Goal: Contribute content

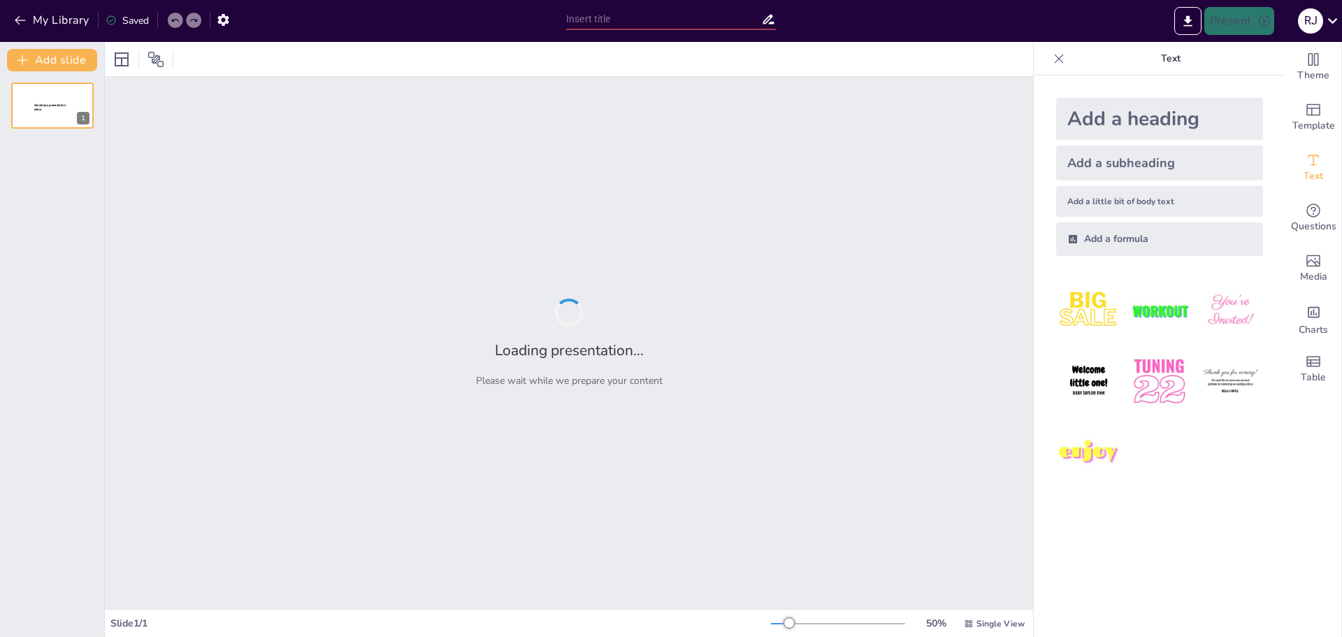
type input "Beneficios Nutricionales del Daily Kids de Amway"
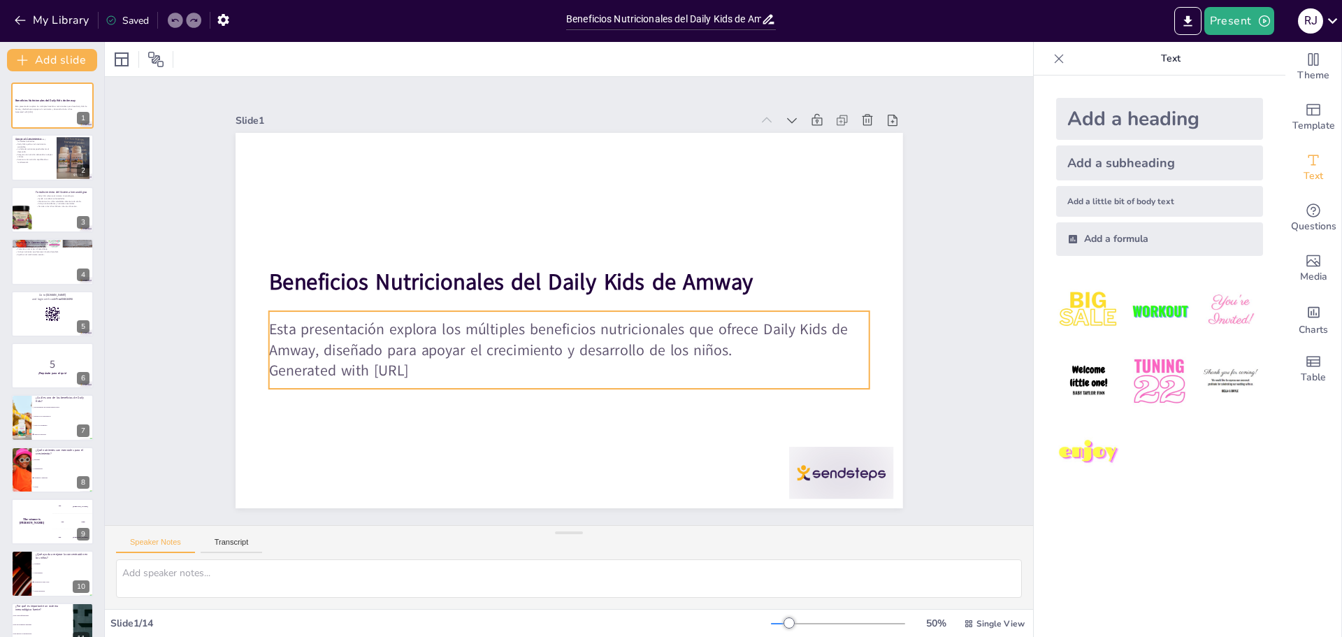
checkbox input "true"
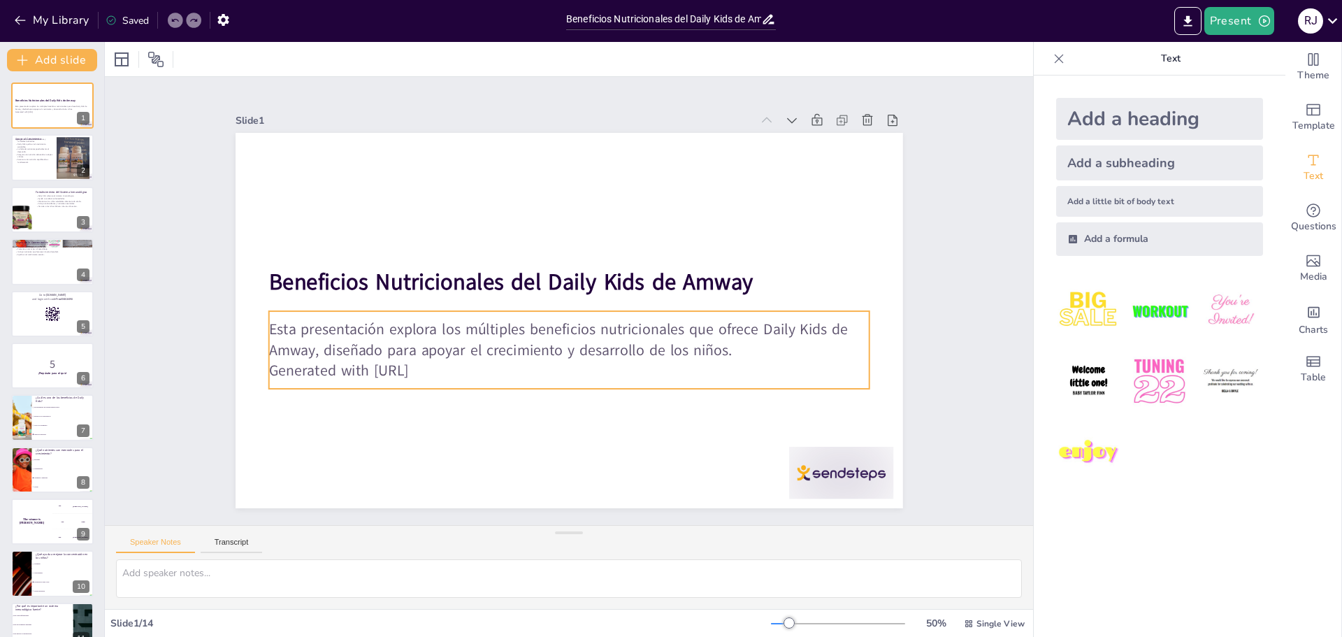
checkbox input "true"
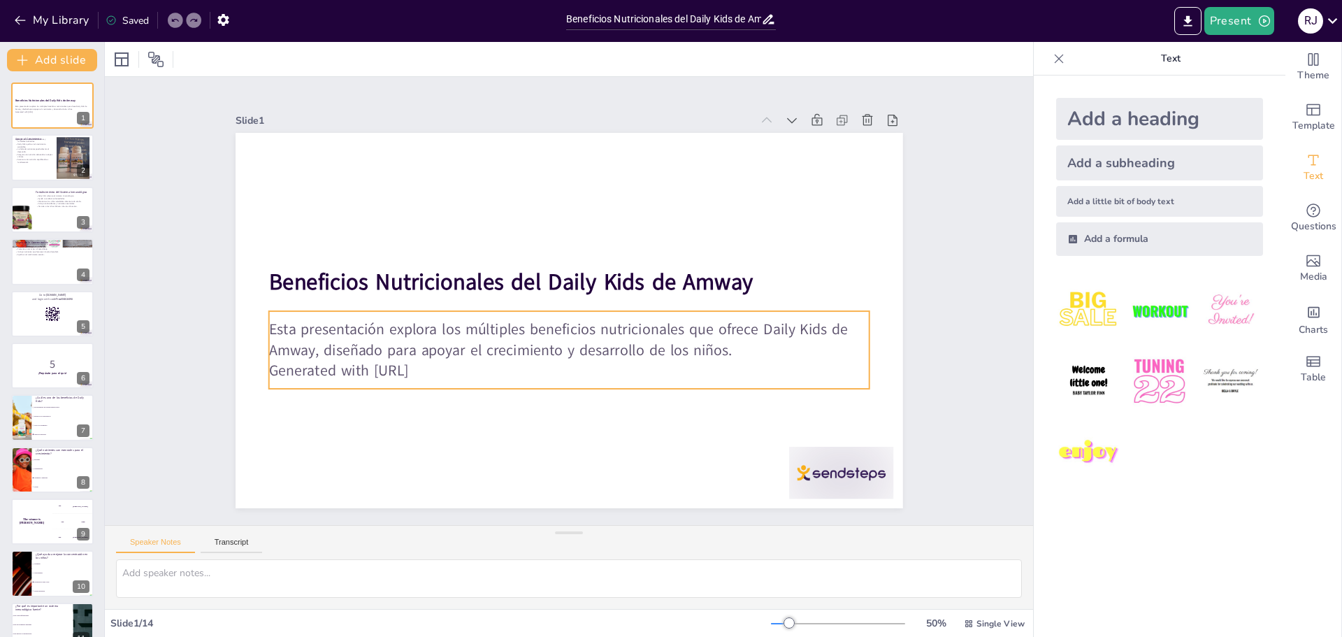
checkbox input "true"
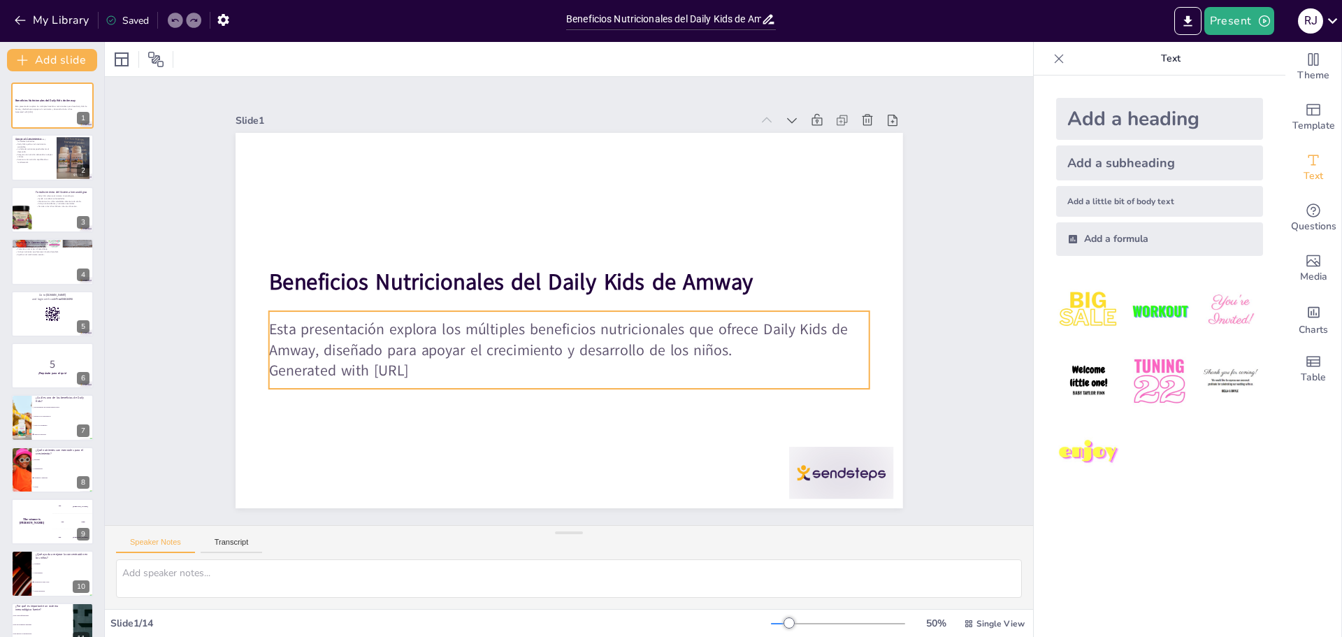
checkbox input "true"
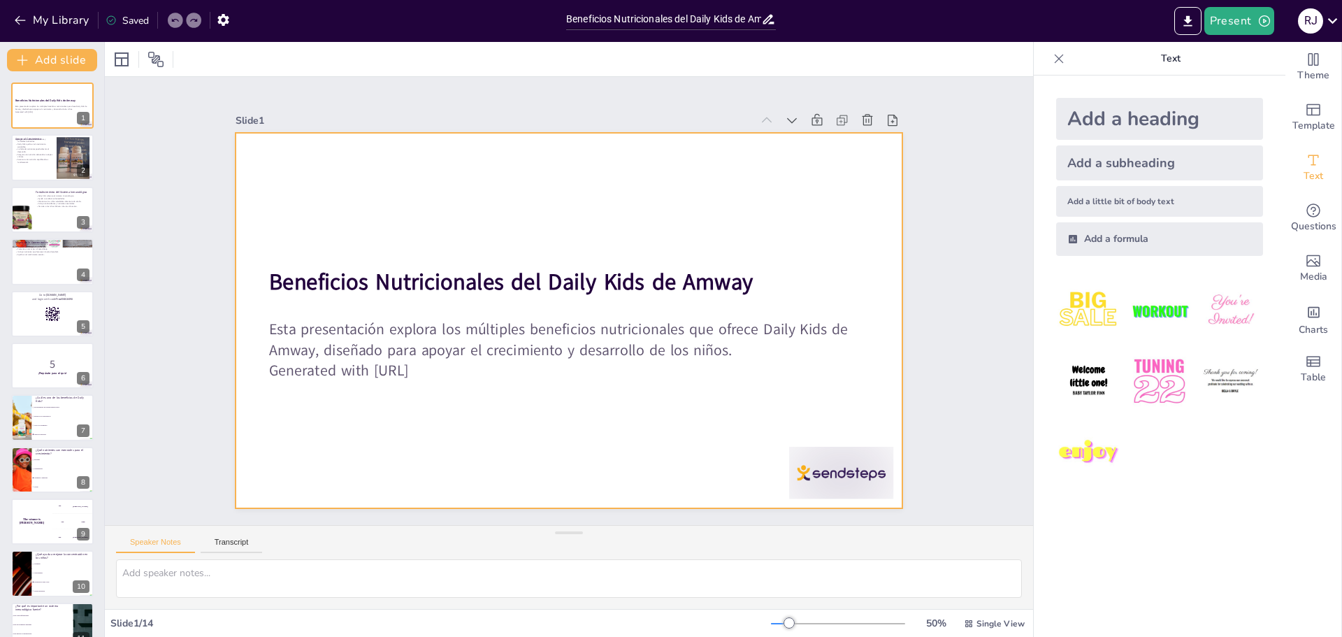
checkbox input "true"
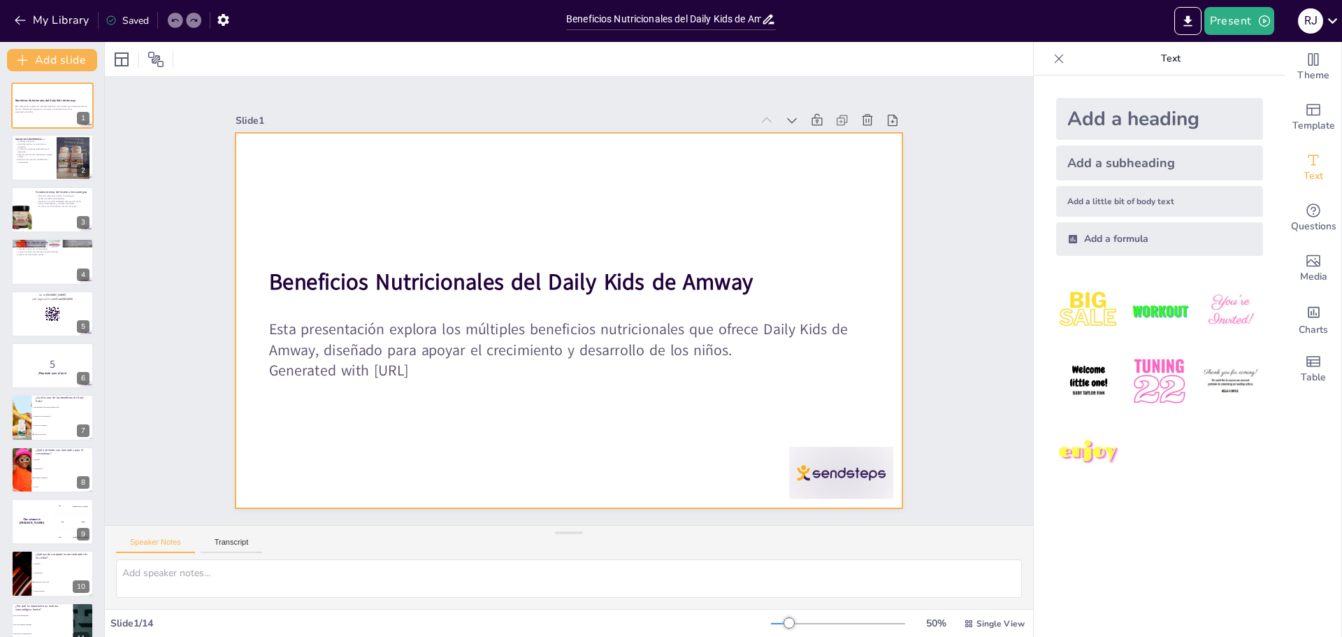
checkbox input "true"
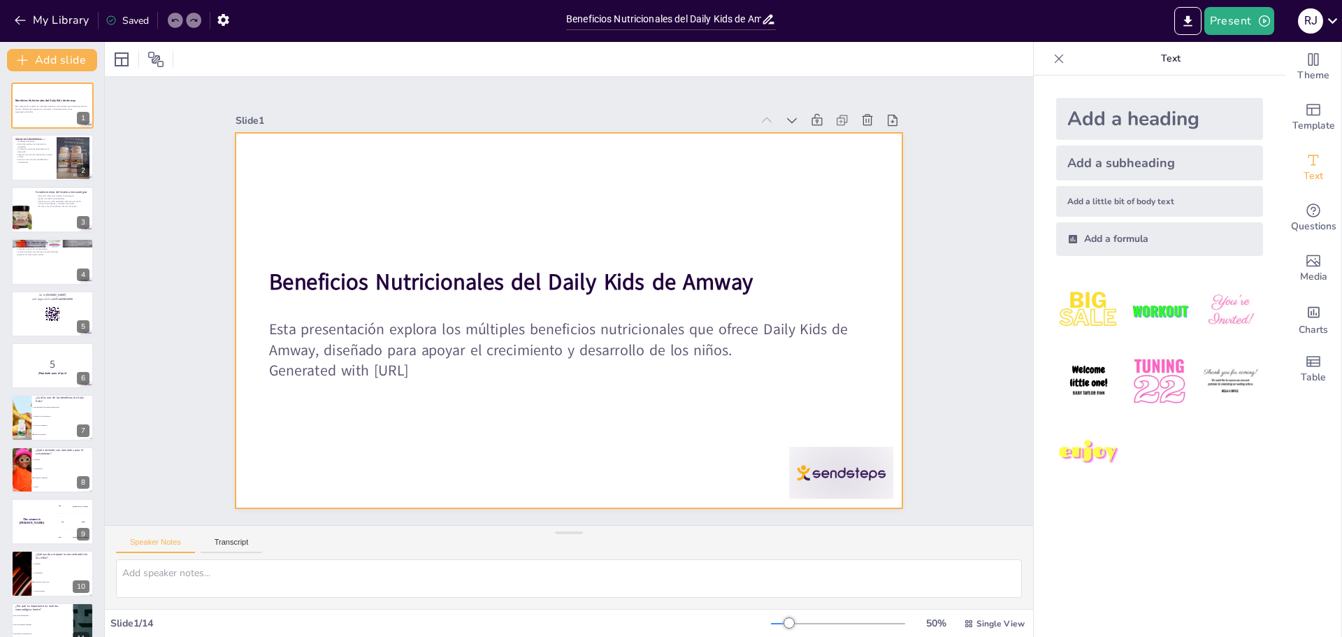
checkbox input "true"
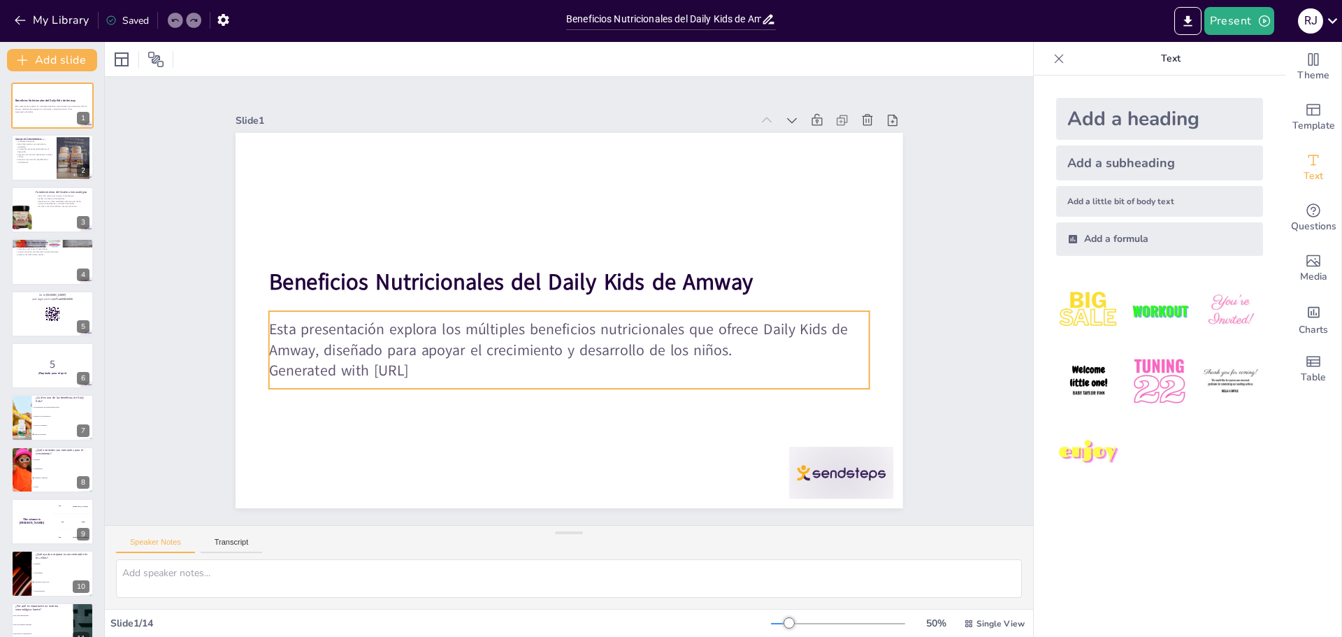
checkbox input "true"
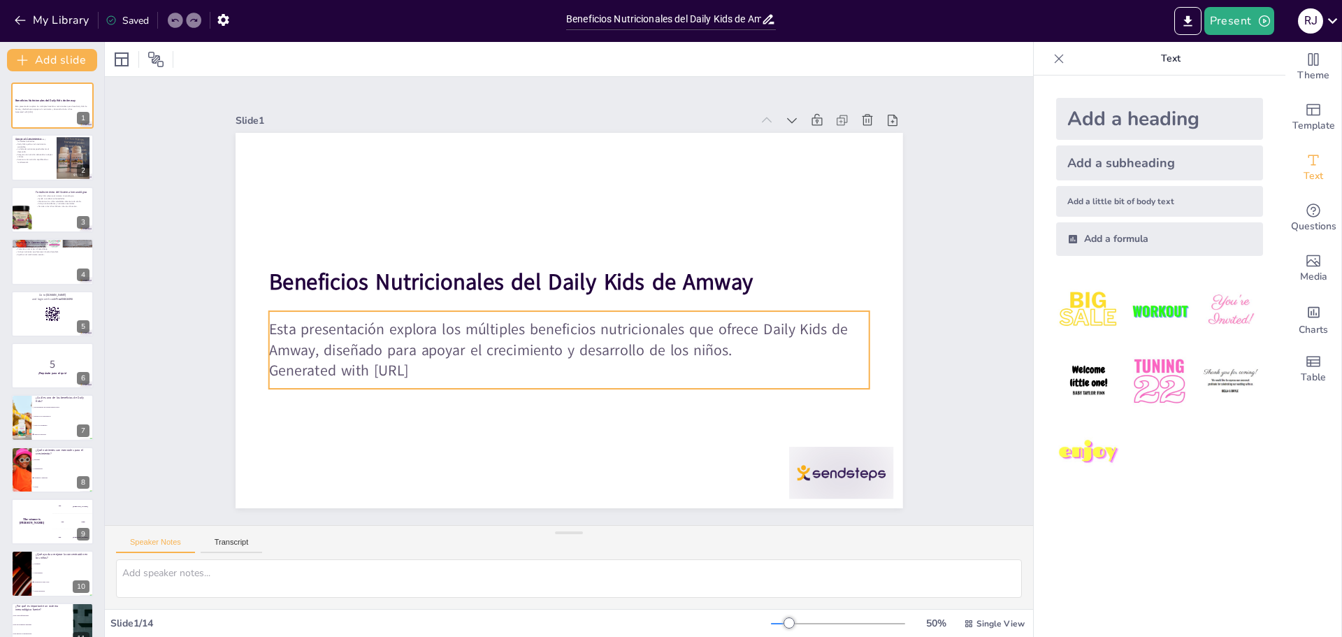
checkbox input "true"
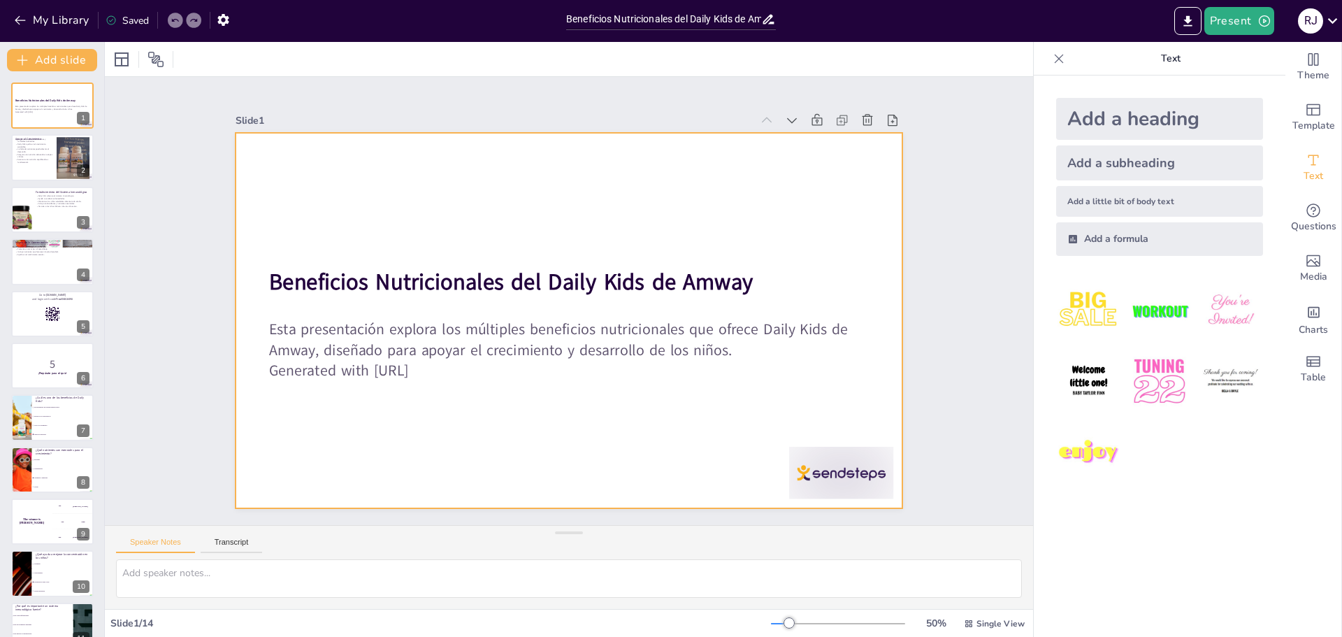
checkbox input "true"
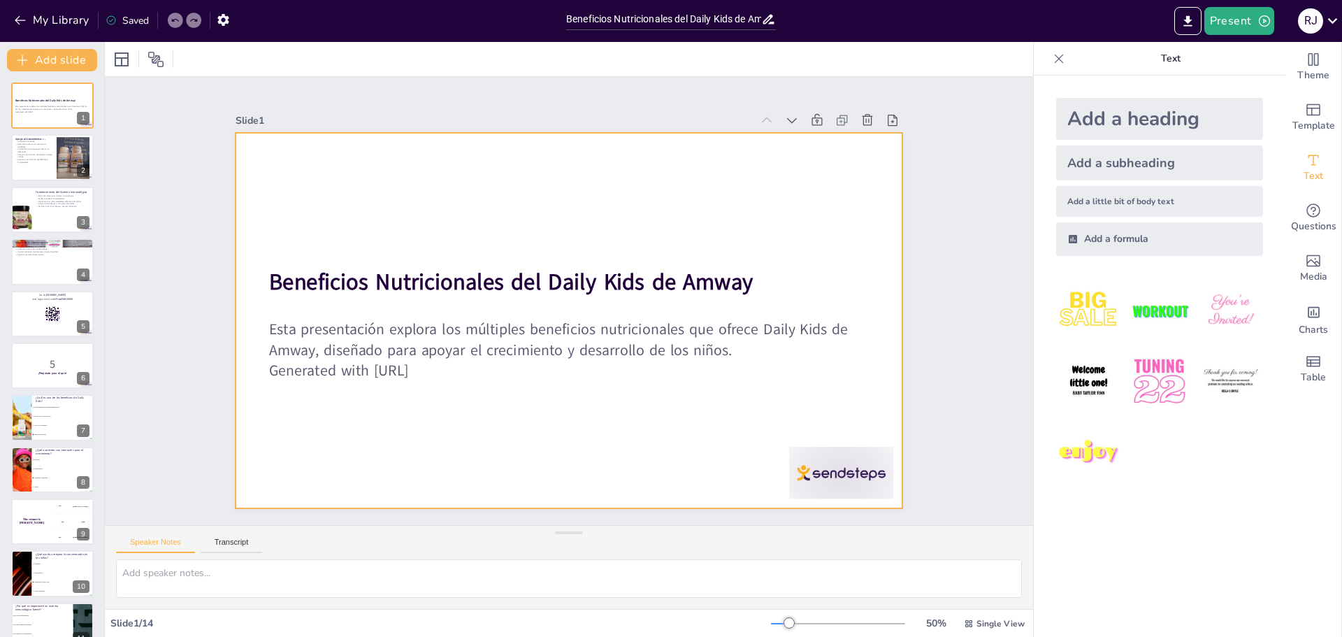
checkbox input "true"
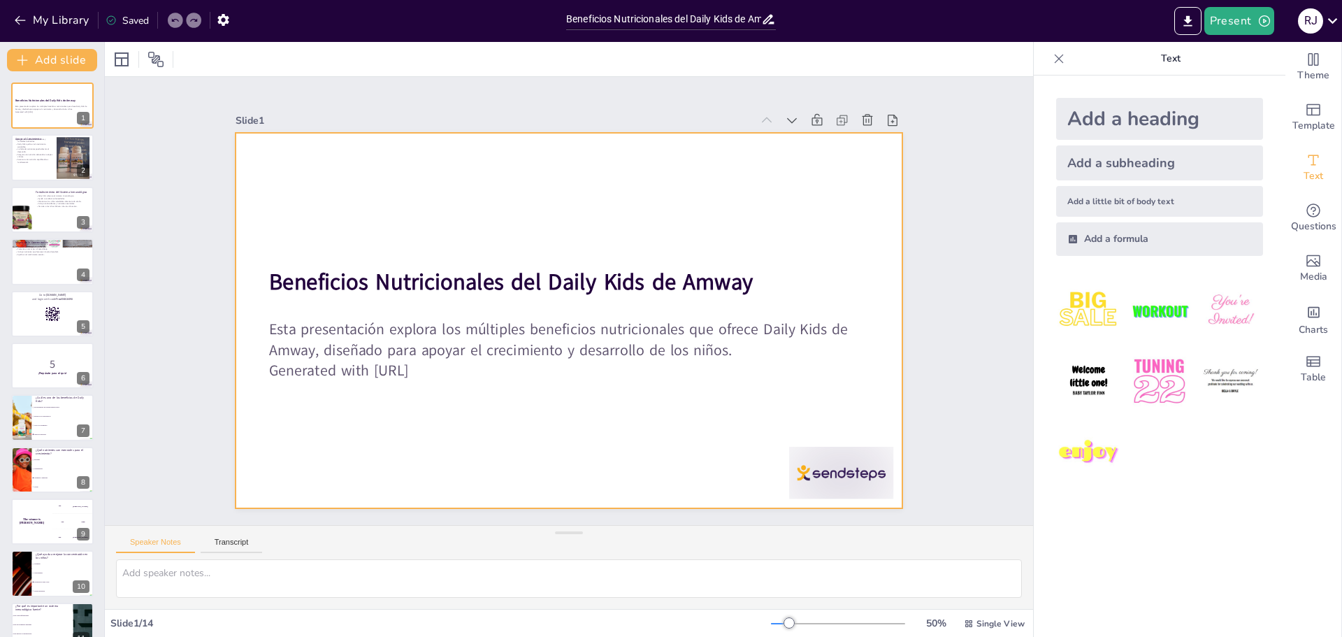
checkbox input "true"
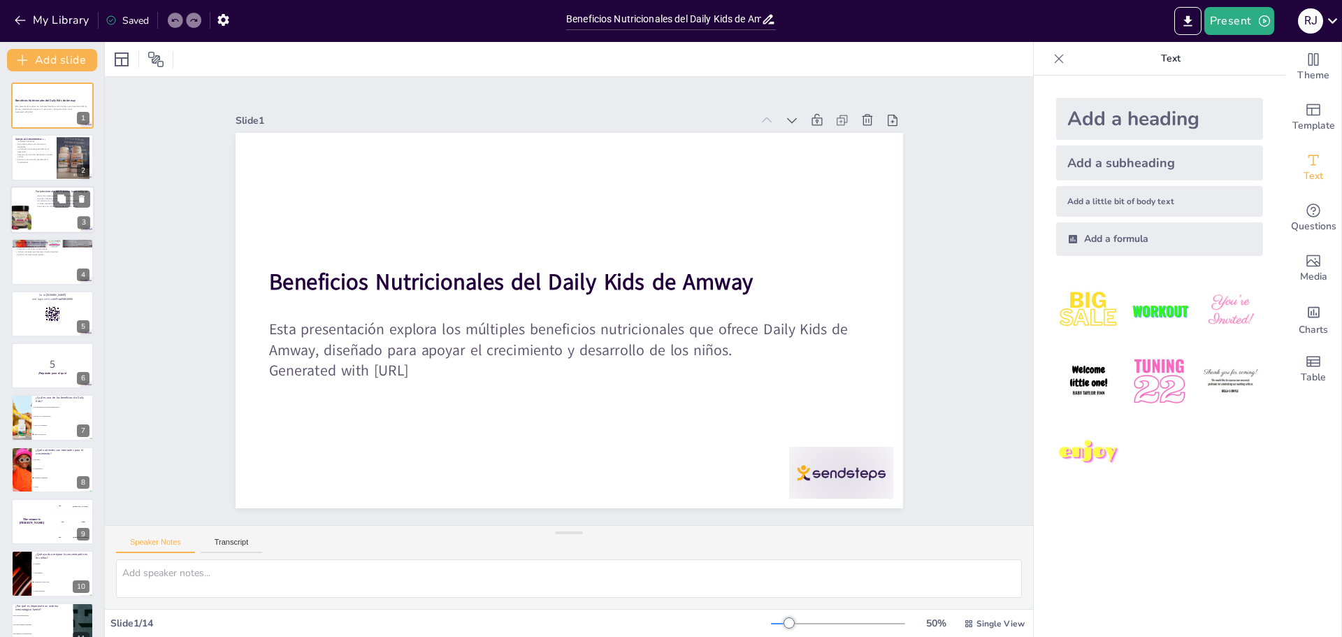
checkbox input "true"
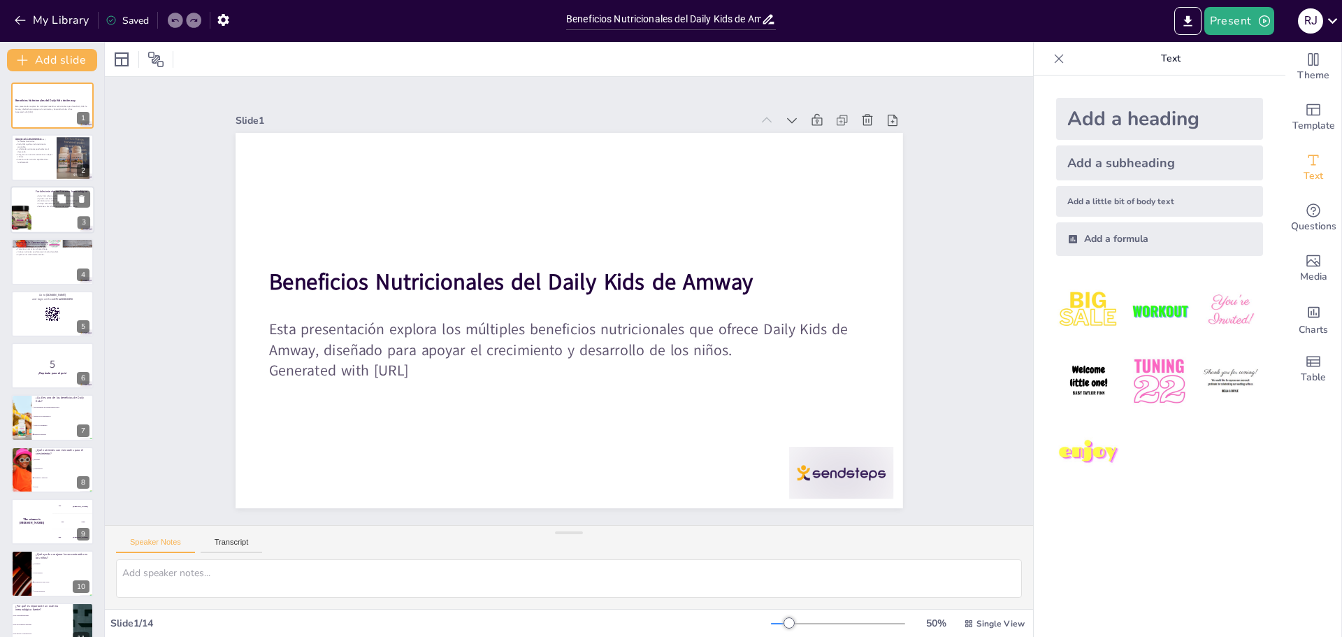
click at [61, 217] on div at bounding box center [52, 210] width 84 height 48
type textarea "Un sistema inmunológico fuerte es vital para la salud de los niños. Daily Kids …"
checkbox input "true"
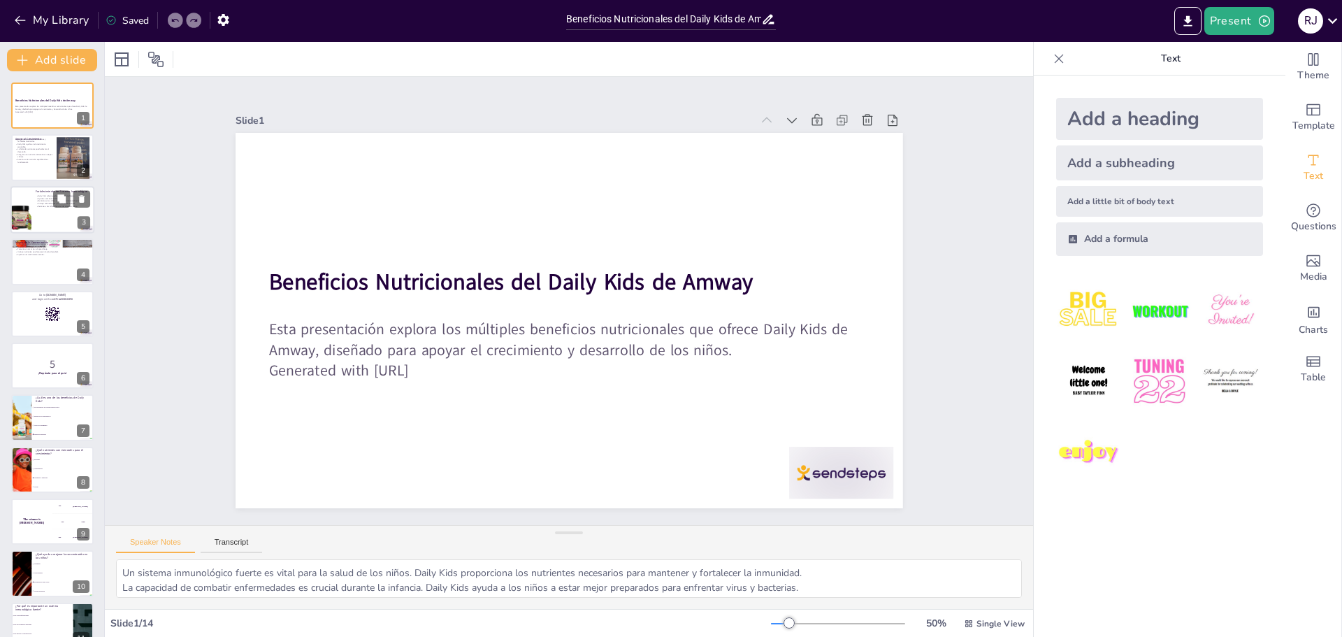
checkbox input "true"
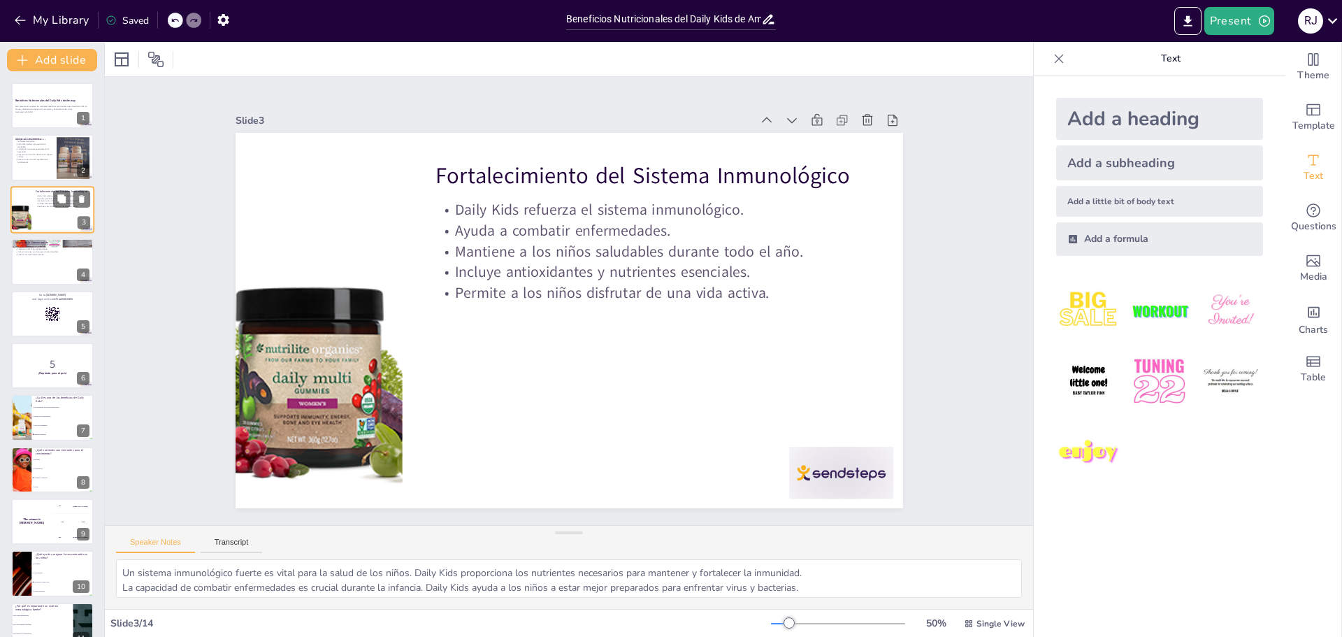
checkbox input "true"
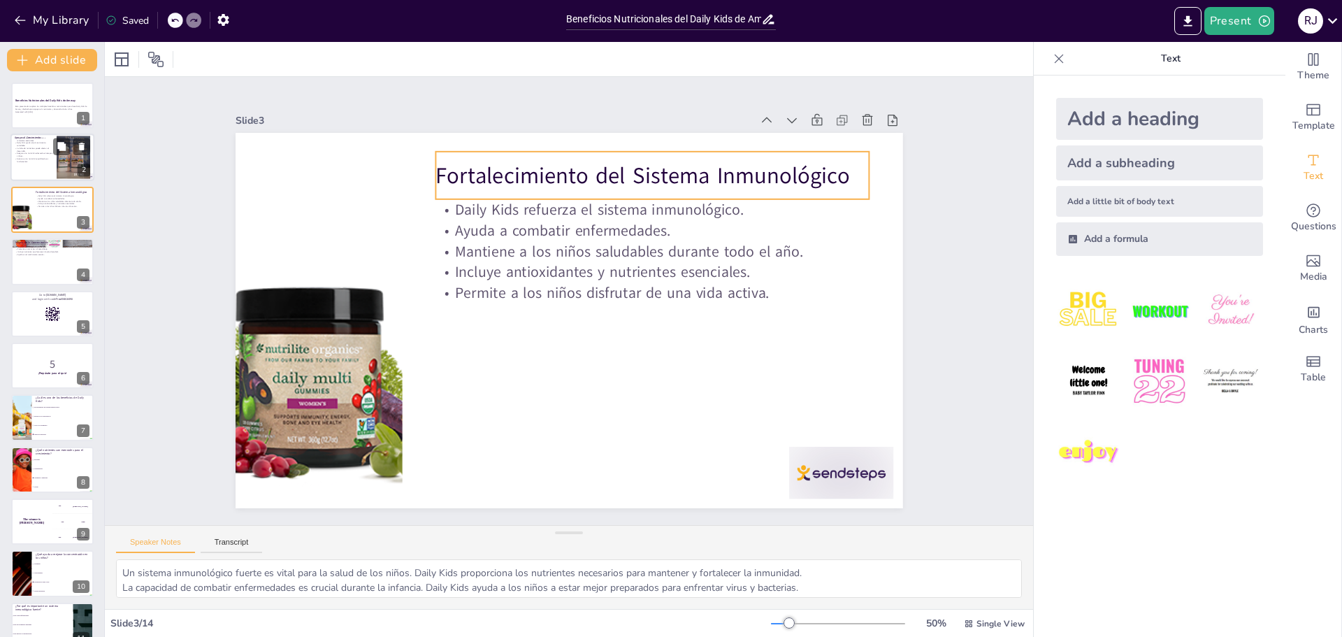
checkbox input "true"
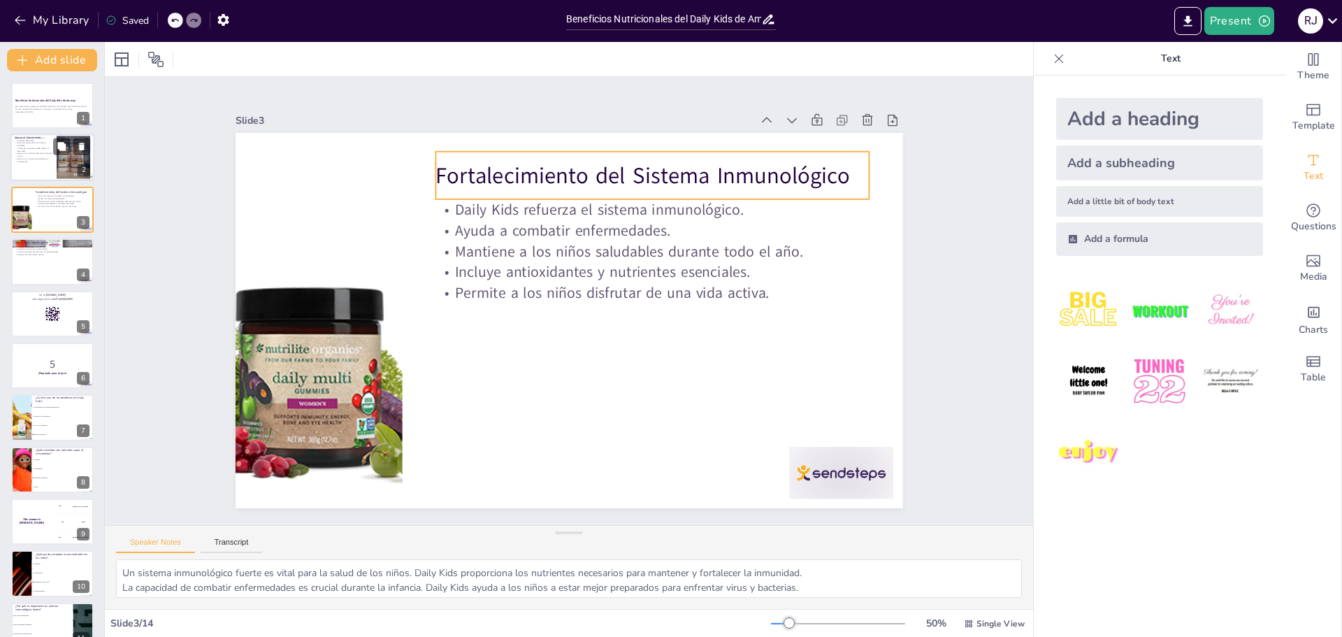
checkbox input "true"
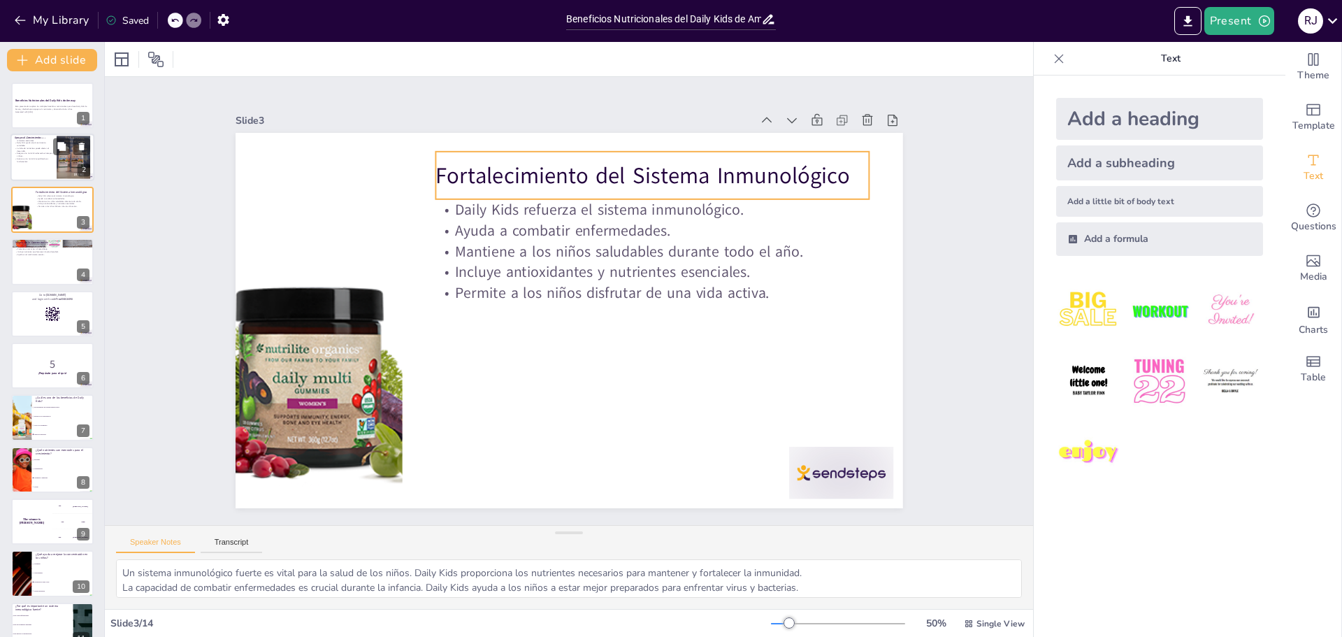
checkbox input "true"
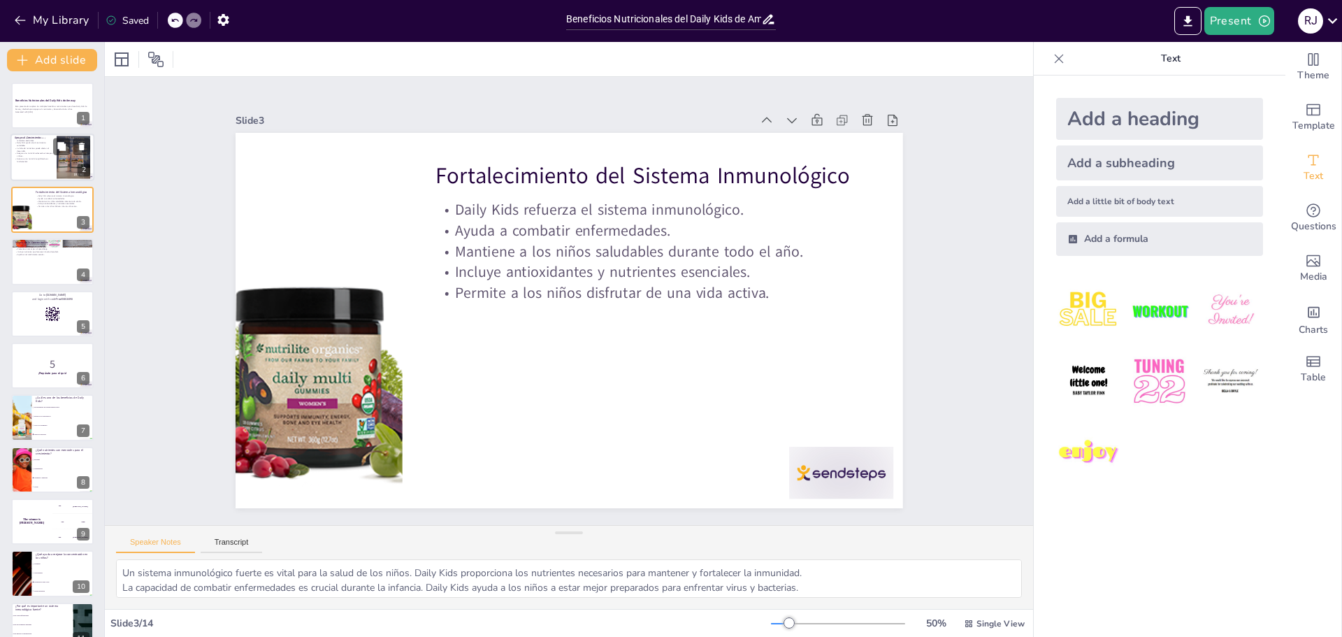
click at [43, 168] on div at bounding box center [52, 158] width 84 height 48
type textarea "Las vitaminas son compuestos orgánicos necesarios en pequeñas cantidades para e…"
checkbox input "true"
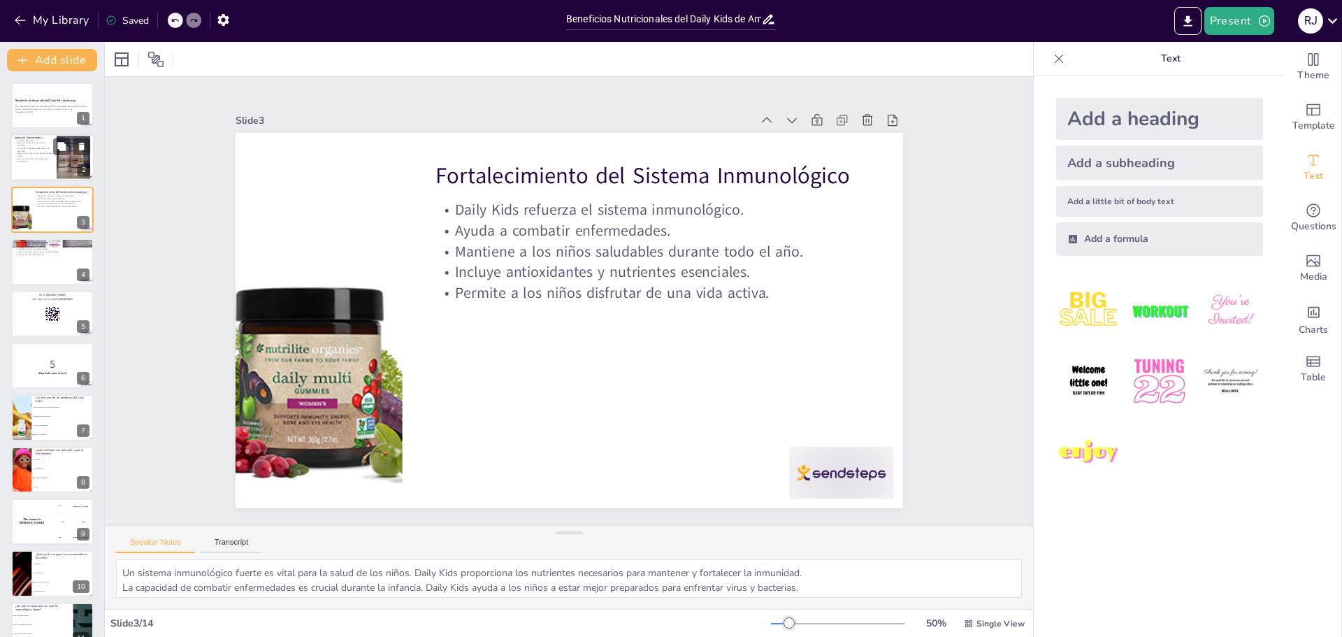
checkbox input "true"
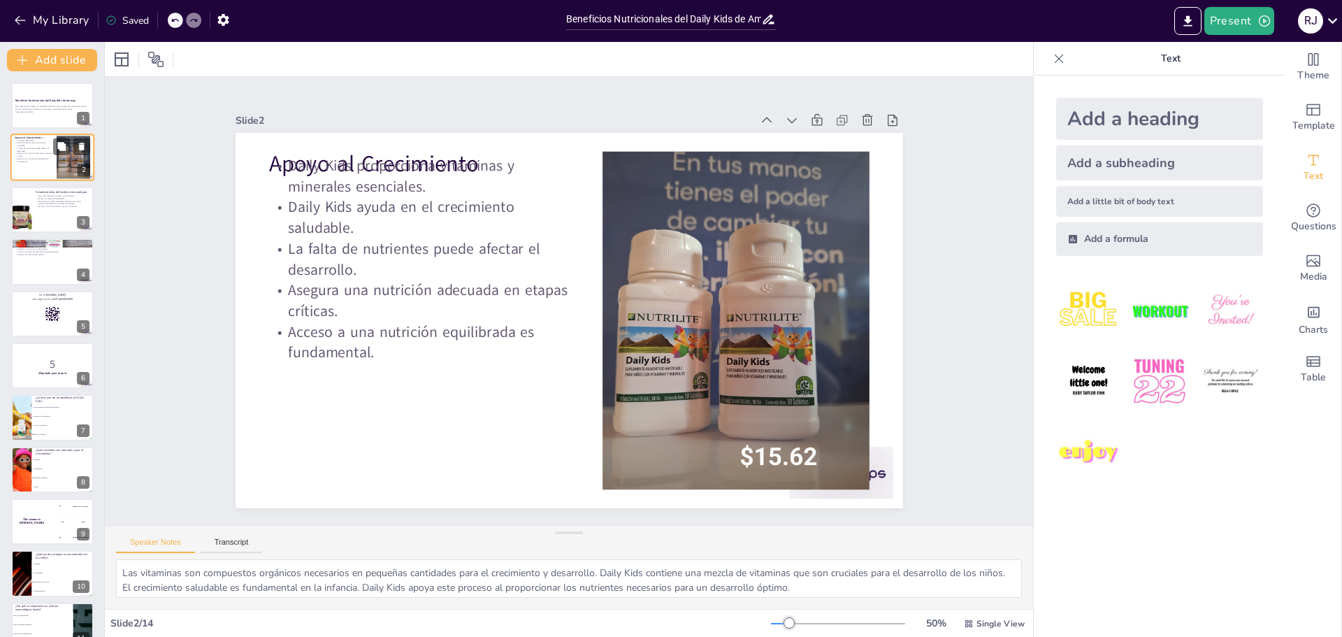
checkbox input "true"
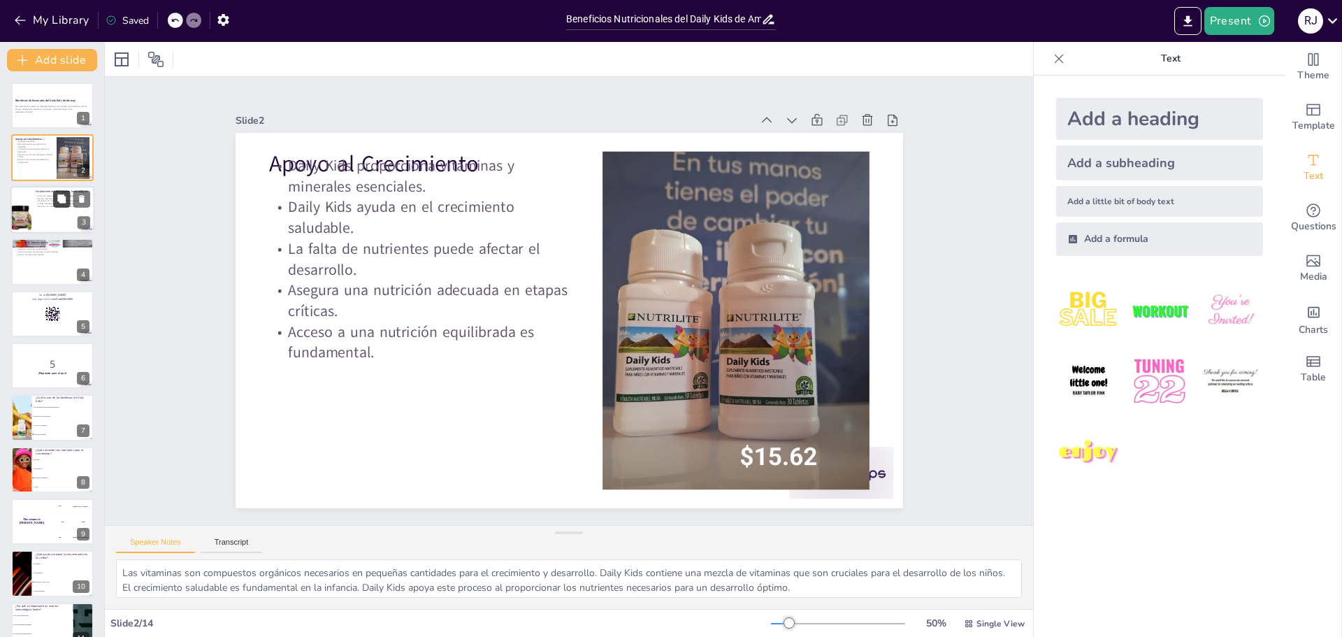
checkbox input "true"
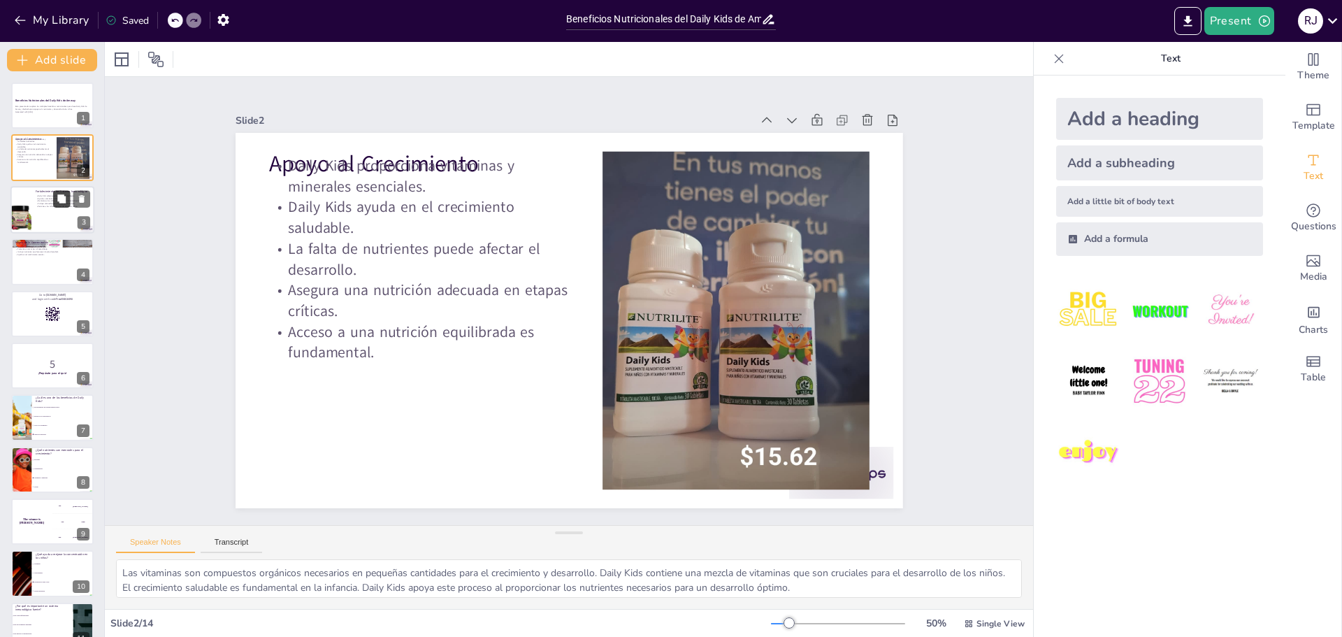
checkbox input "true"
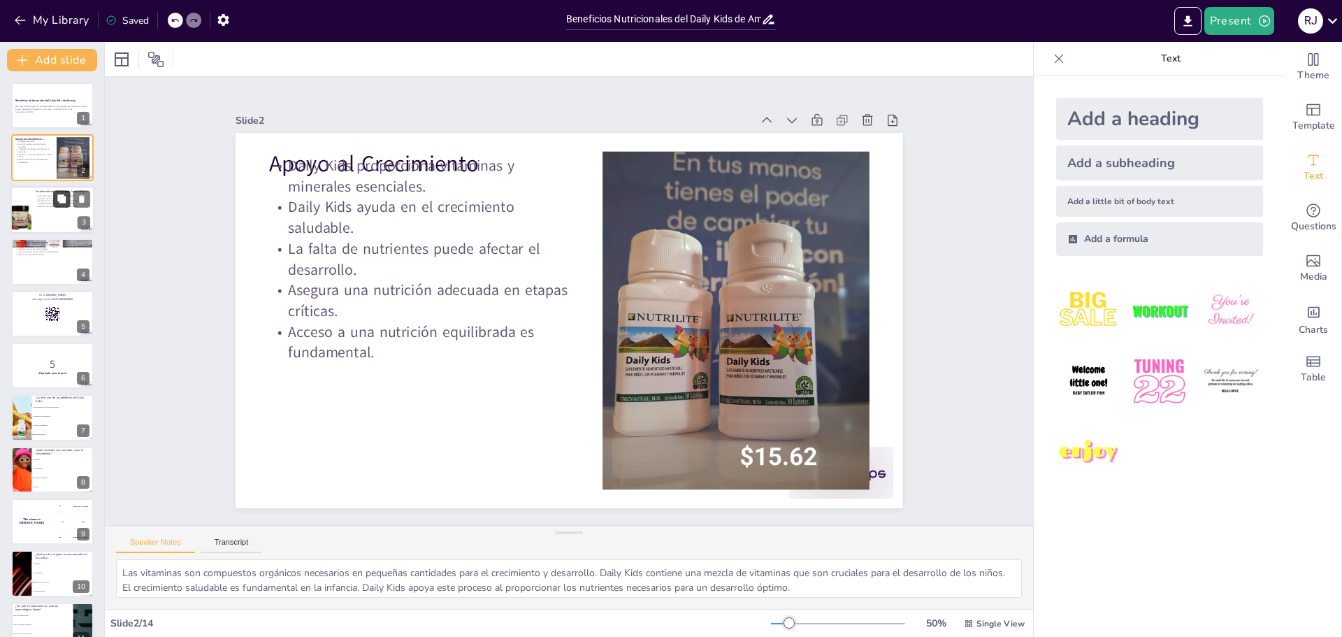
checkbox input "true"
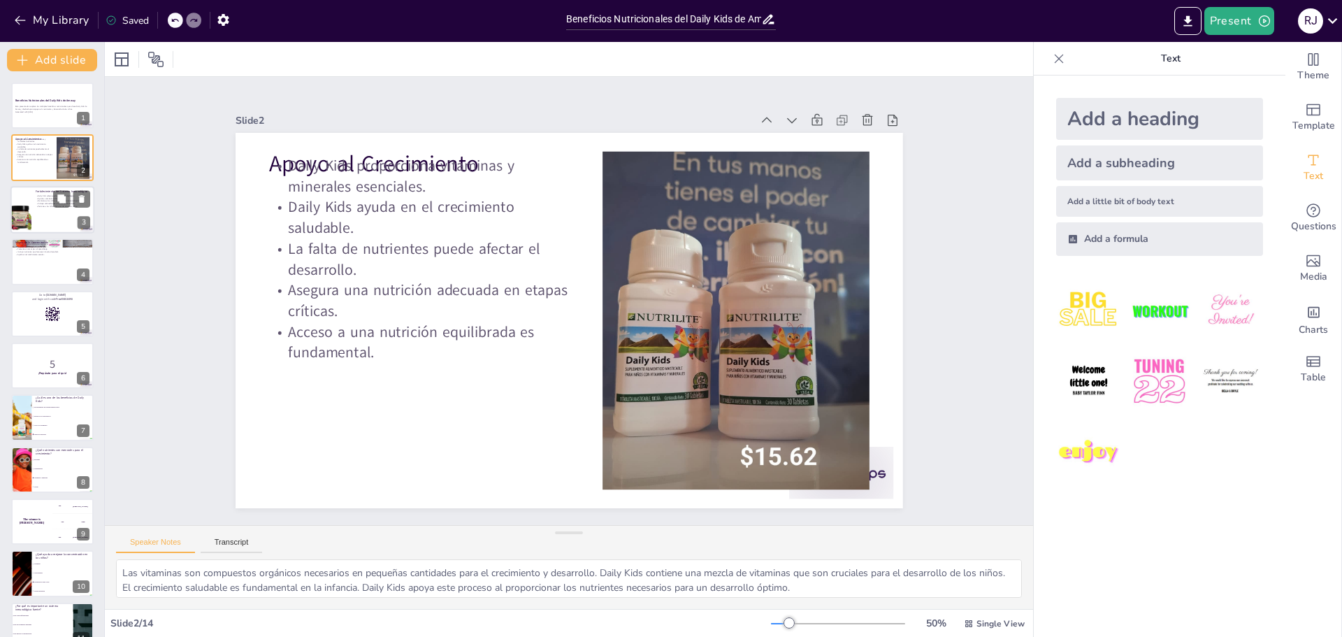
checkbox input "true"
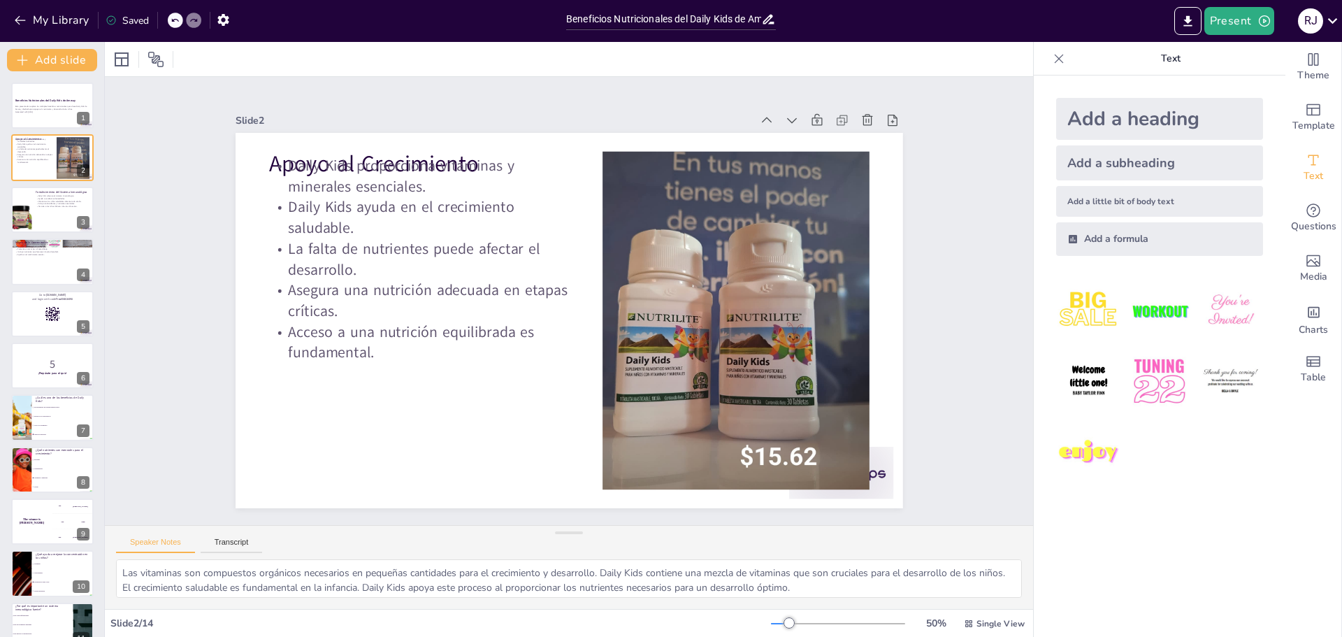
checkbox input "true"
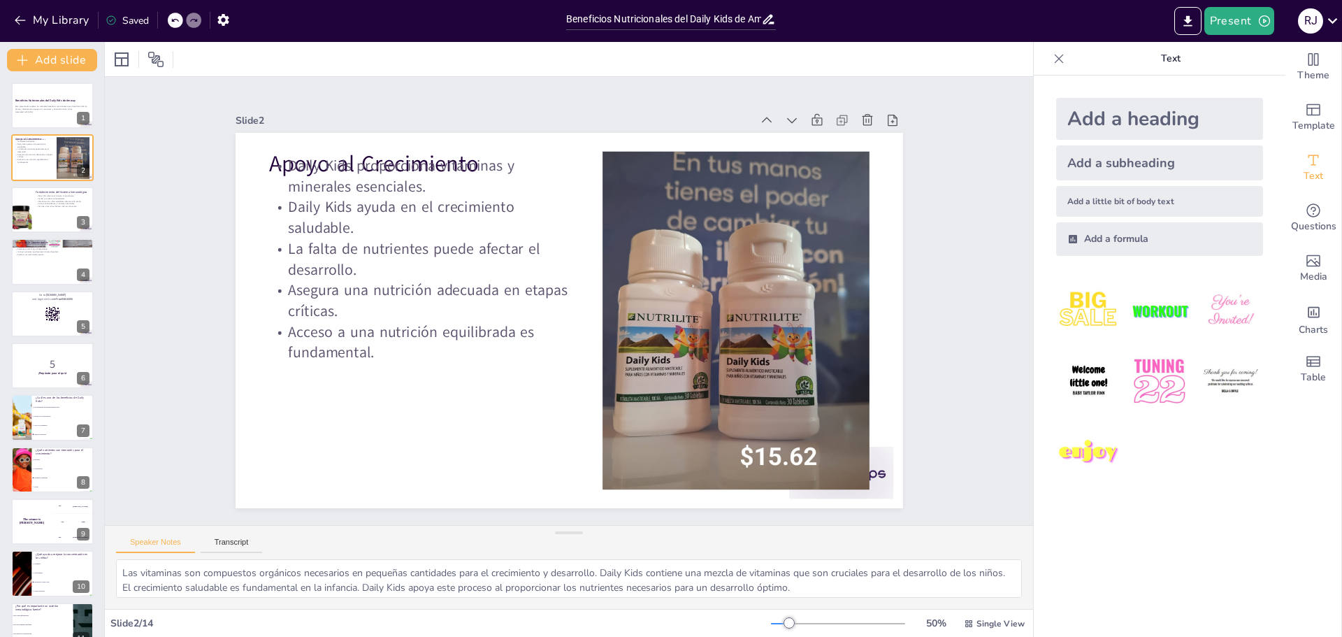
checkbox input "true"
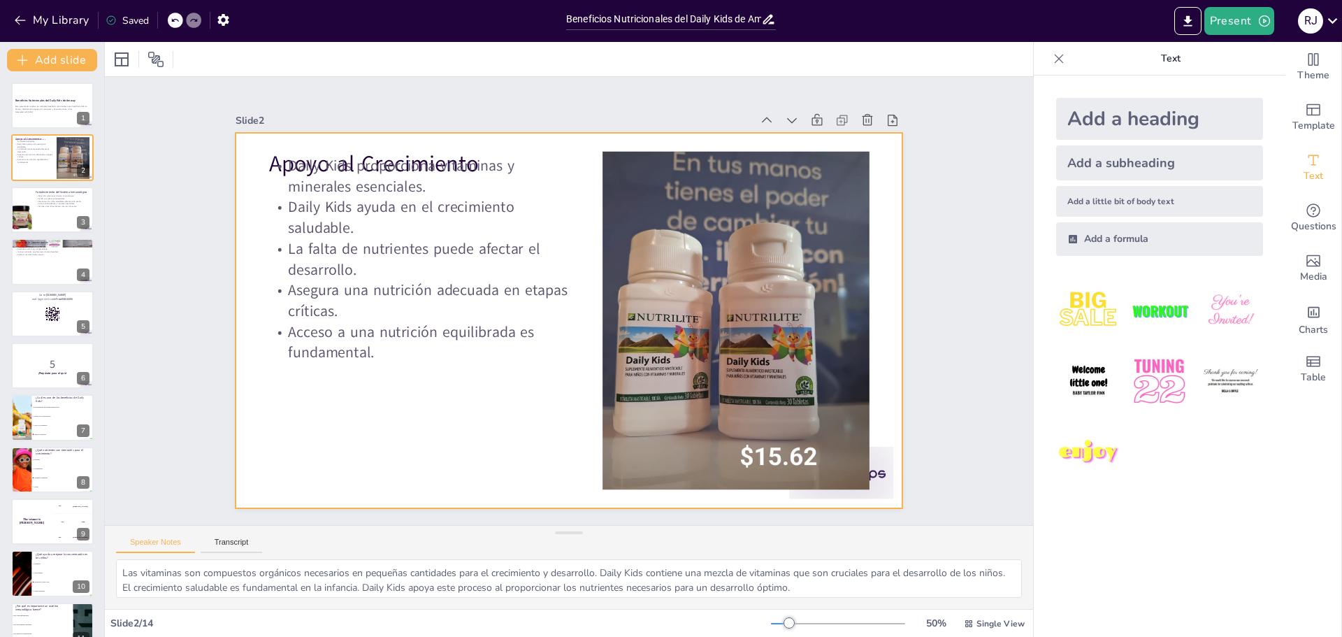
checkbox input "true"
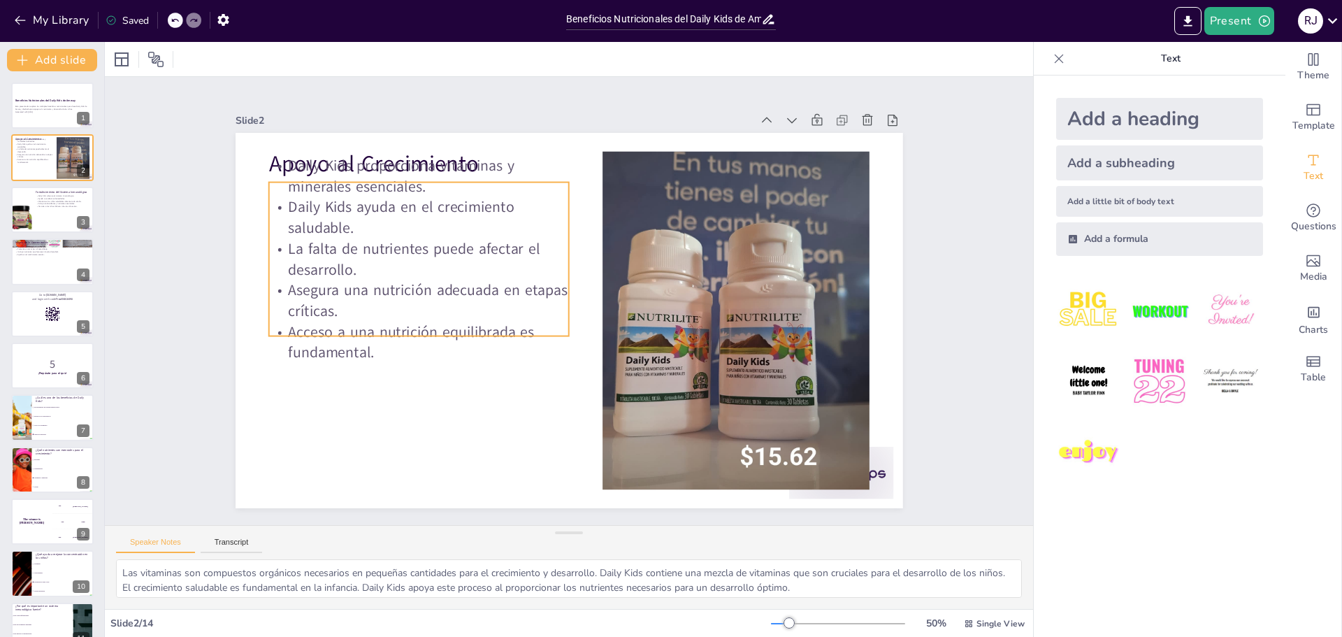
checkbox input "true"
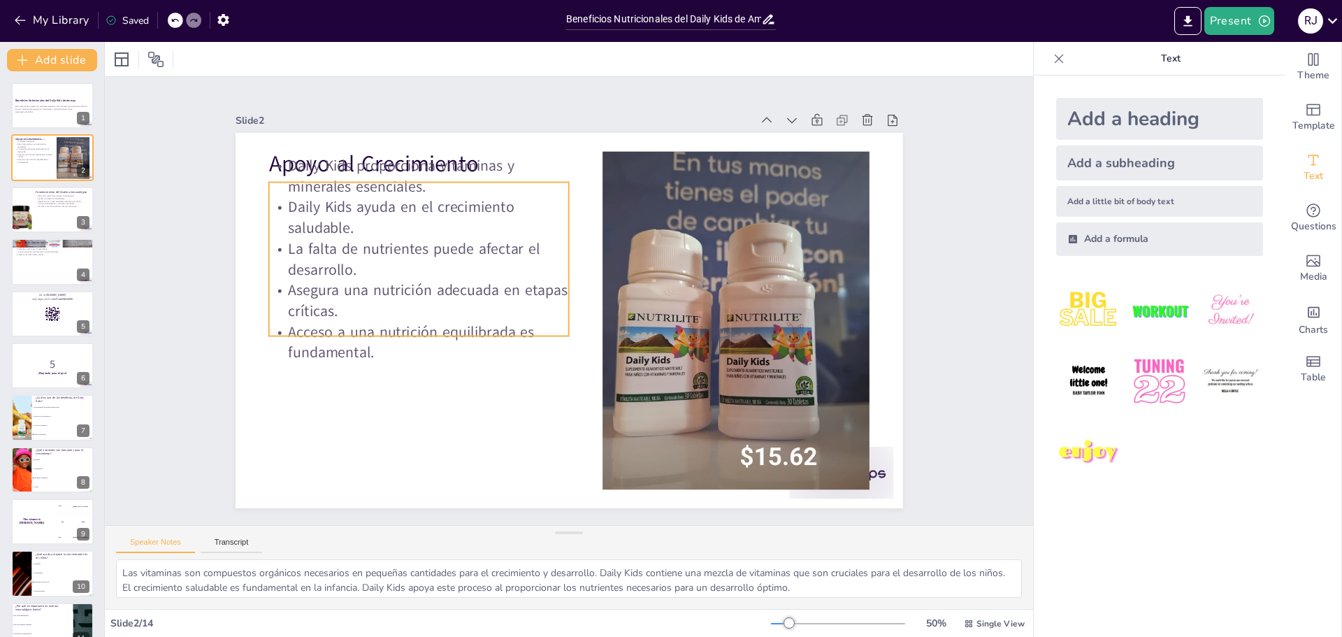
checkbox input "true"
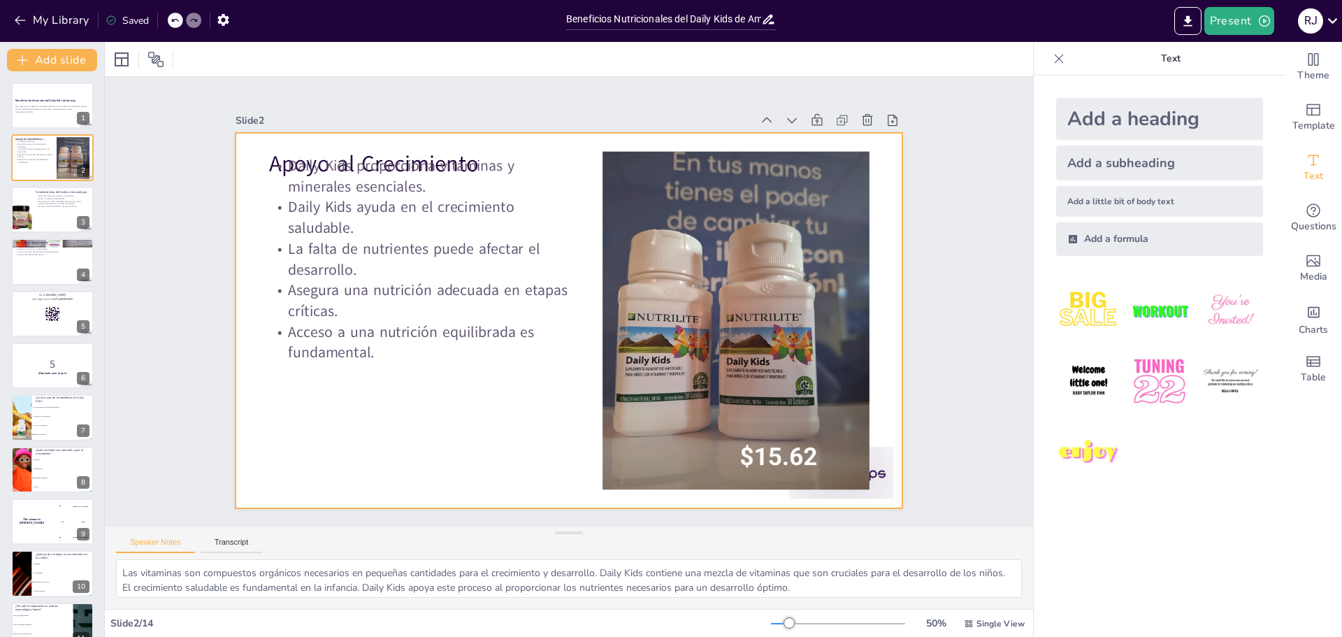
checkbox input "true"
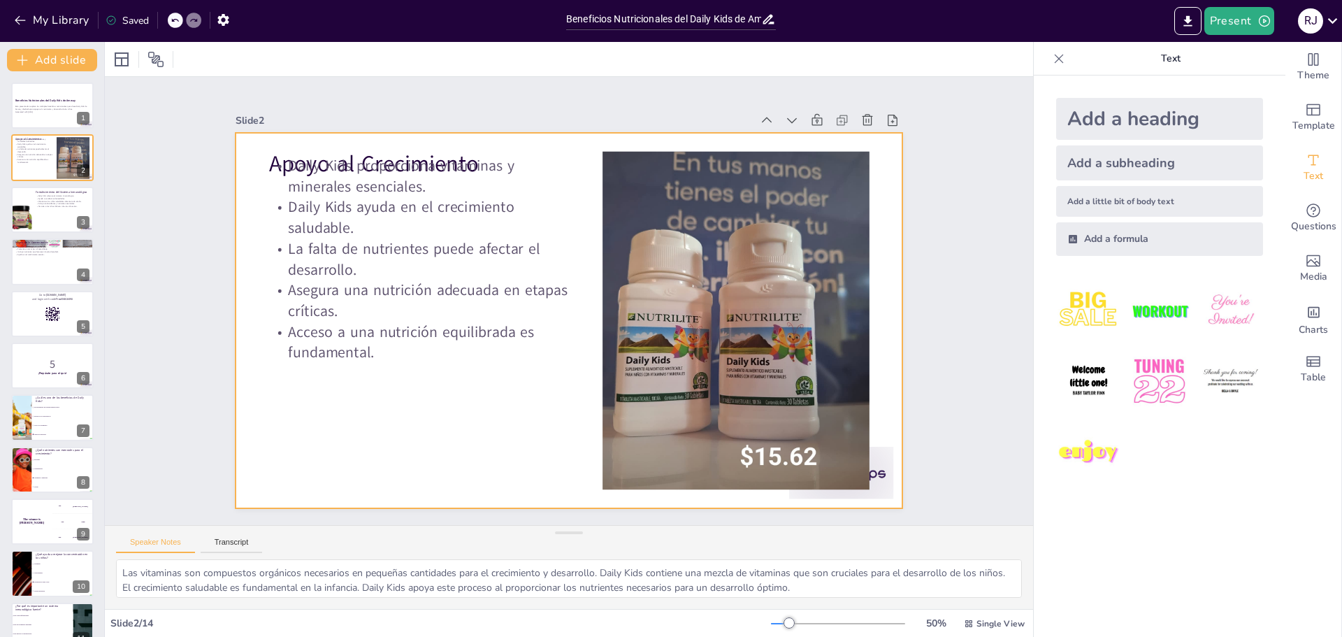
checkbox input "true"
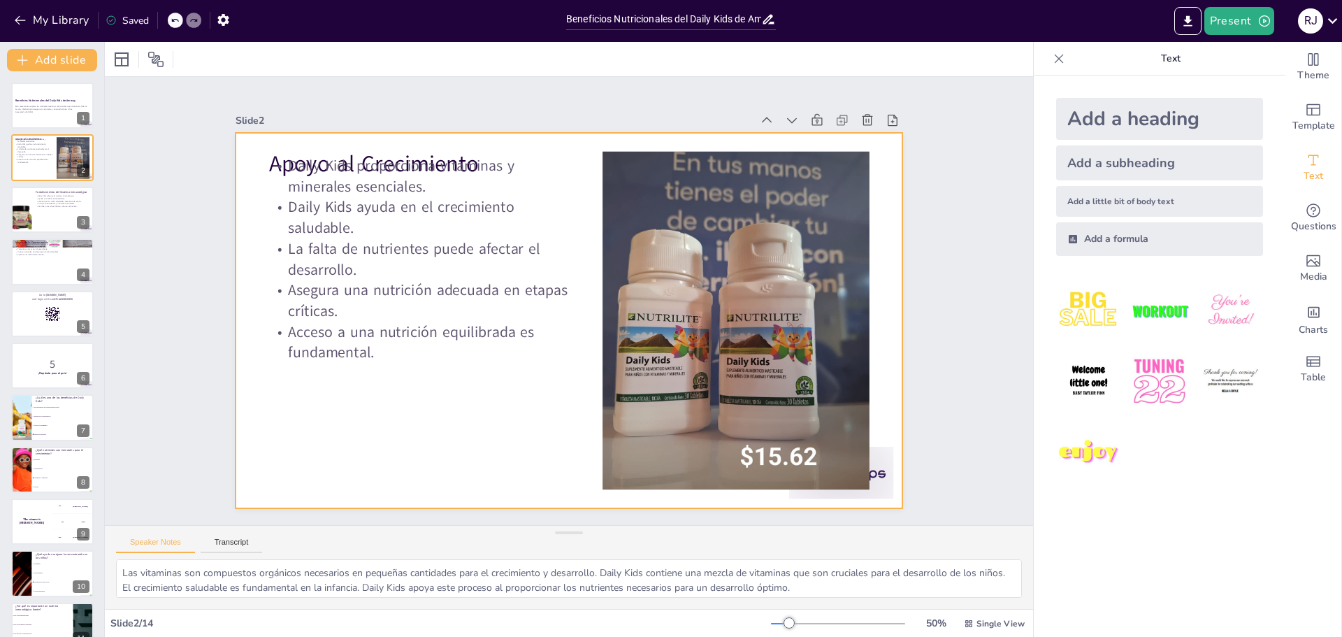
checkbox input "true"
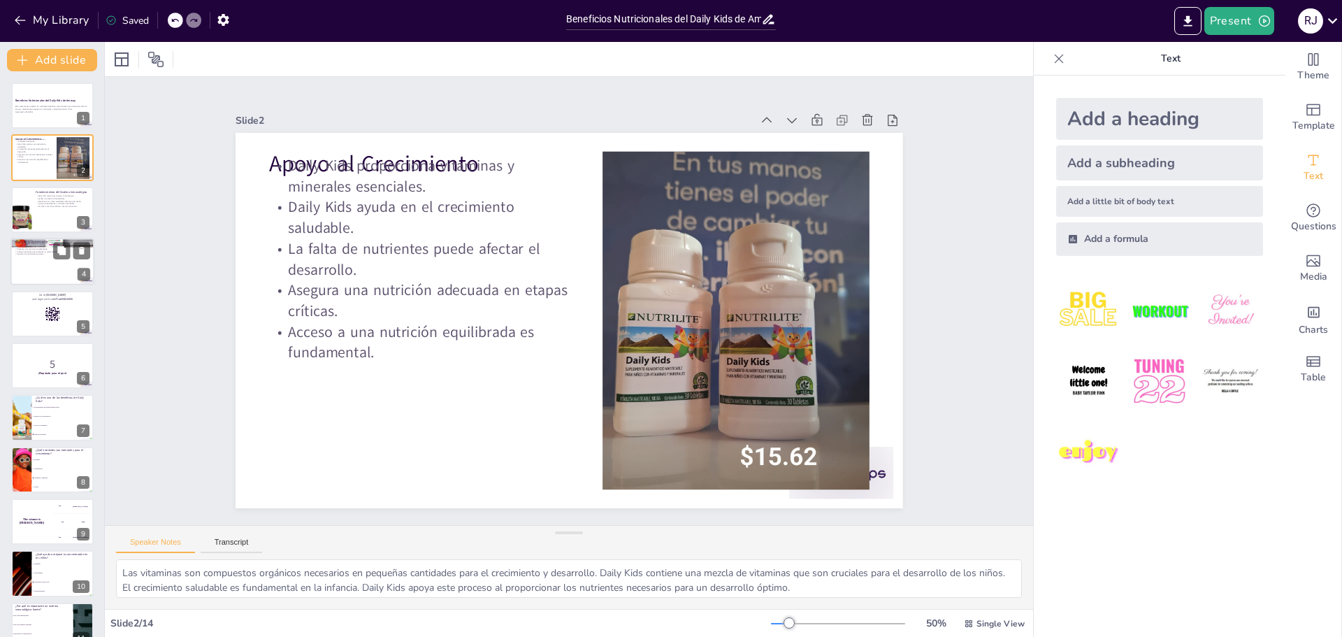
checkbox input "true"
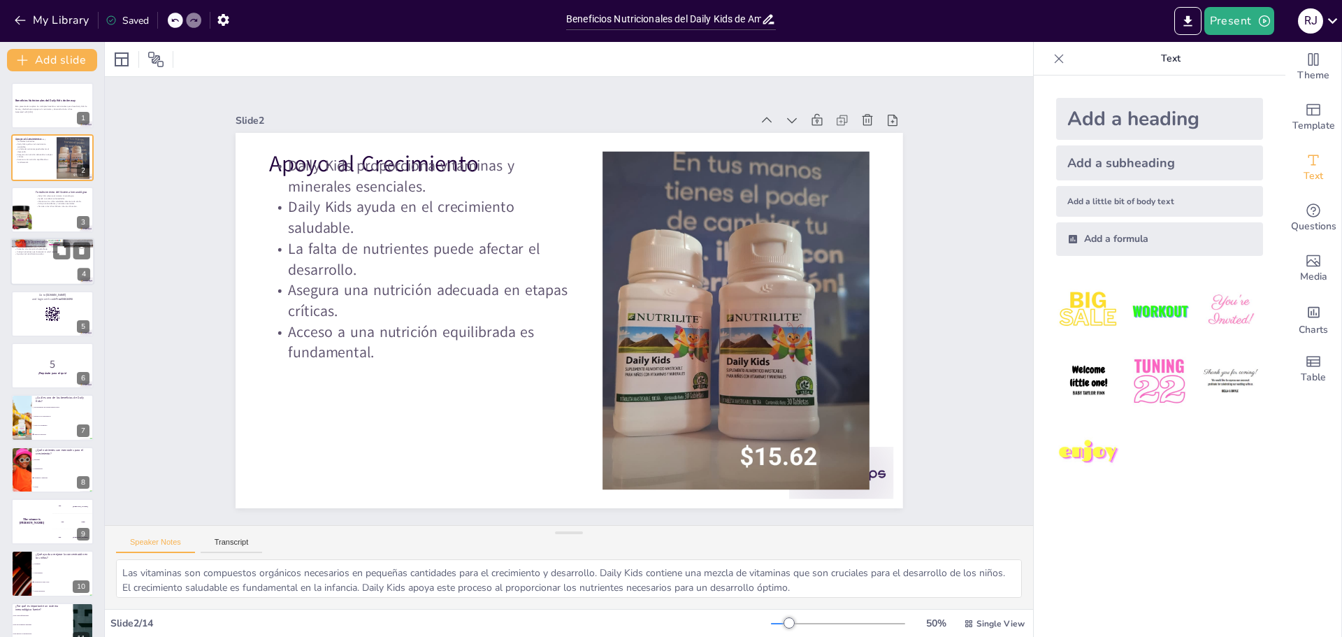
checkbox input "true"
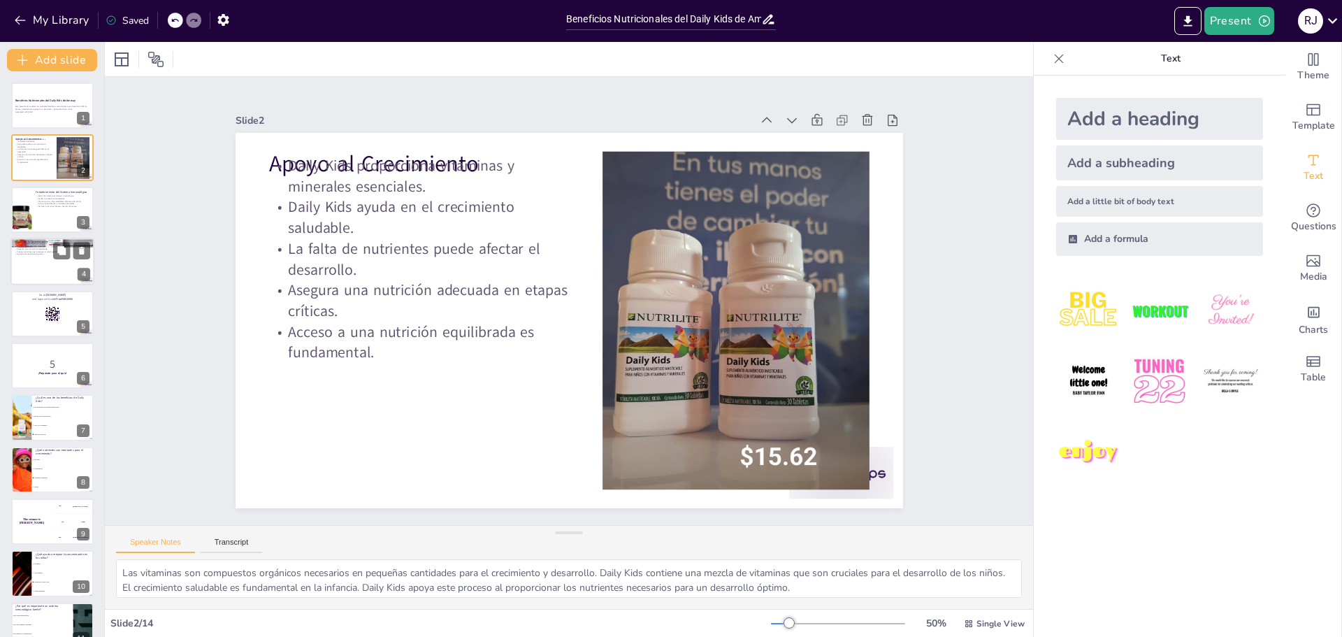
checkbox input "true"
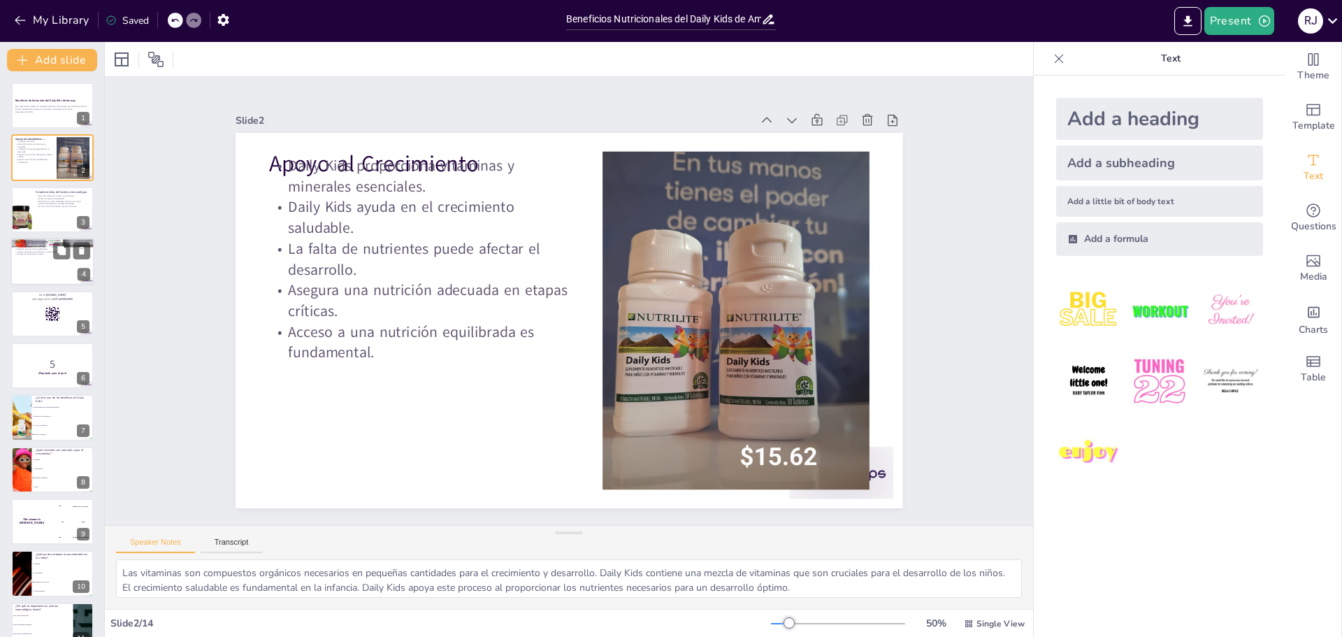
click at [57, 266] on div at bounding box center [52, 262] width 84 height 48
type textarea "La cognición es esencial para el aprendizaje. Daily Kids apoya esta función al …"
checkbox input "true"
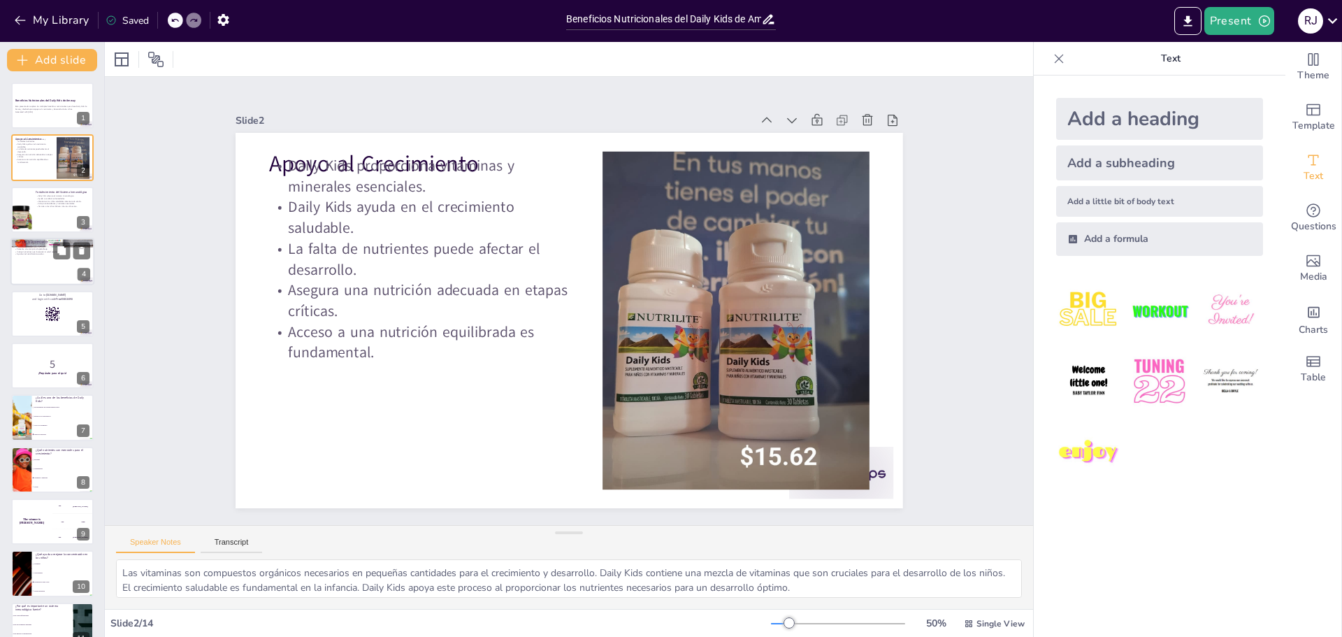
checkbox input "true"
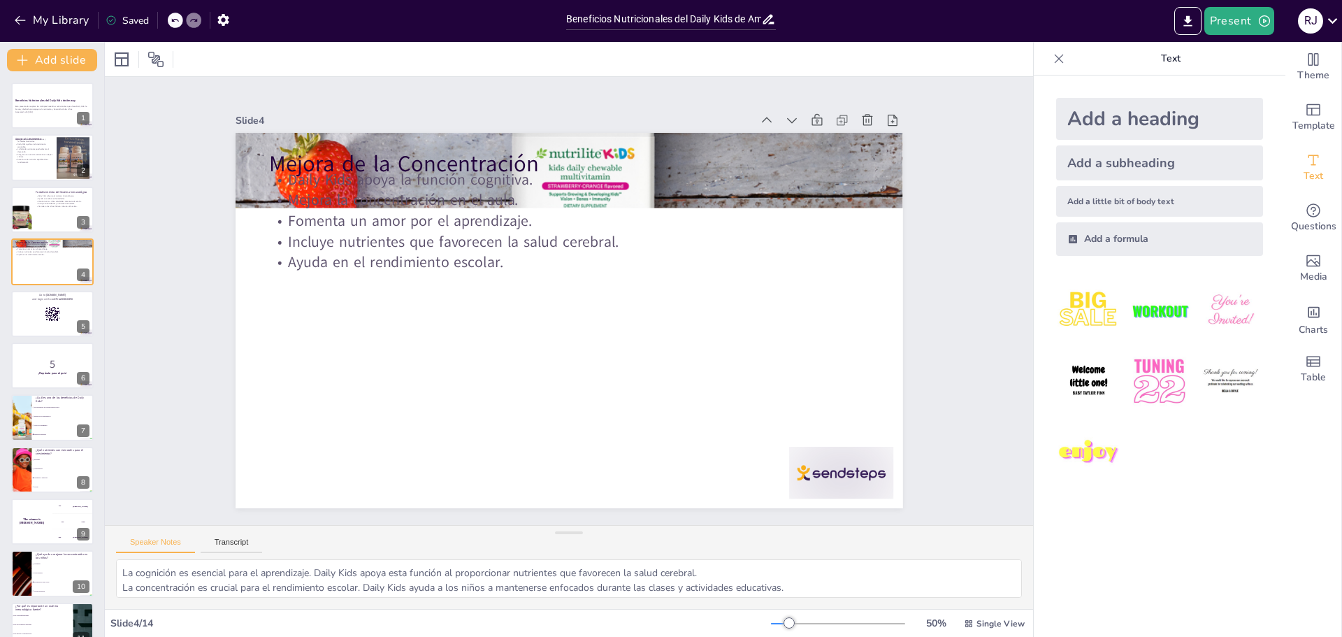
checkbox input "true"
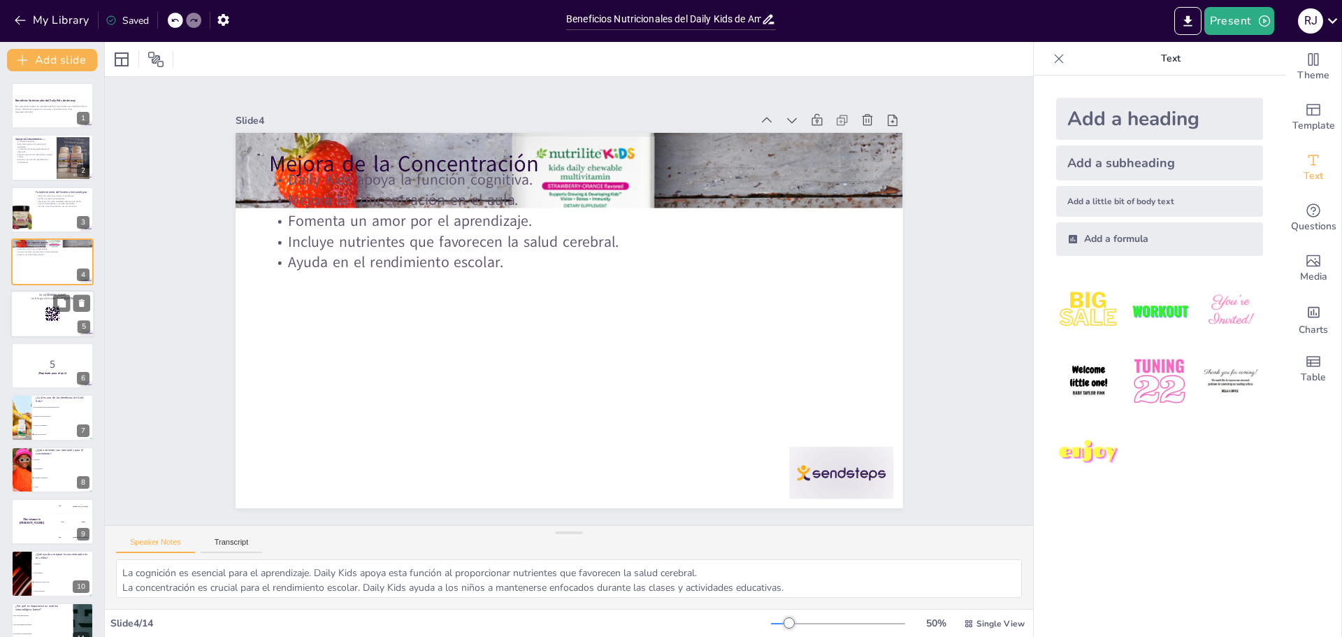
checkbox input "true"
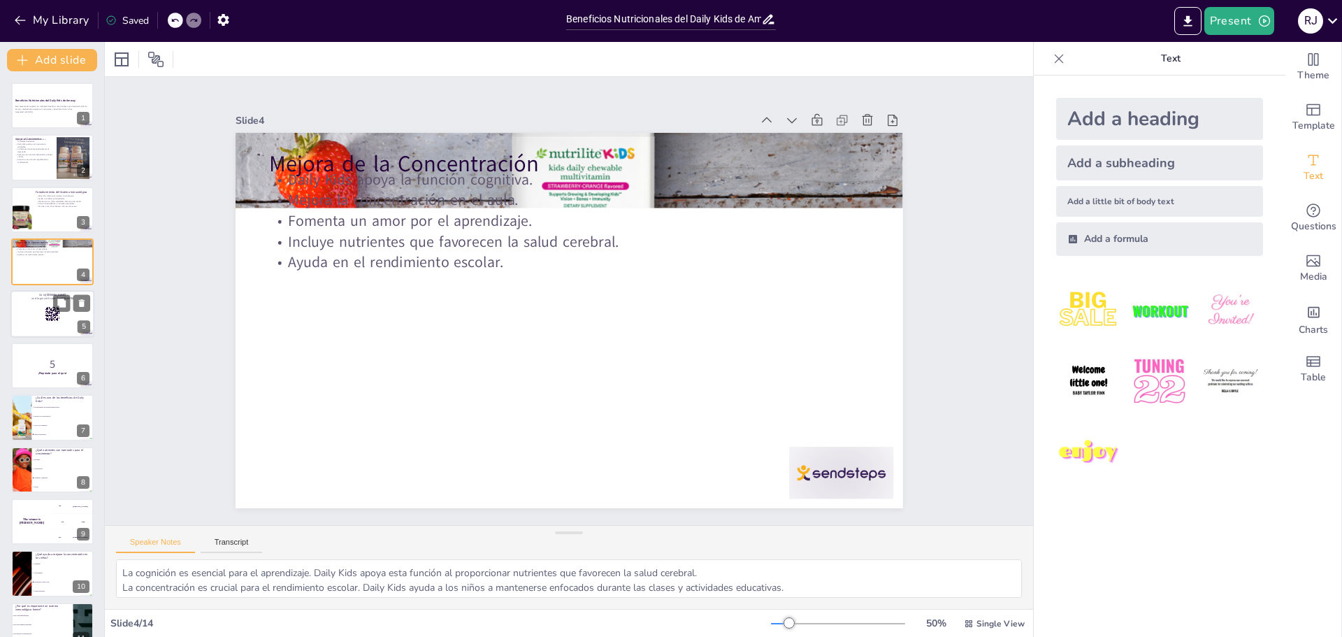
checkbox input "true"
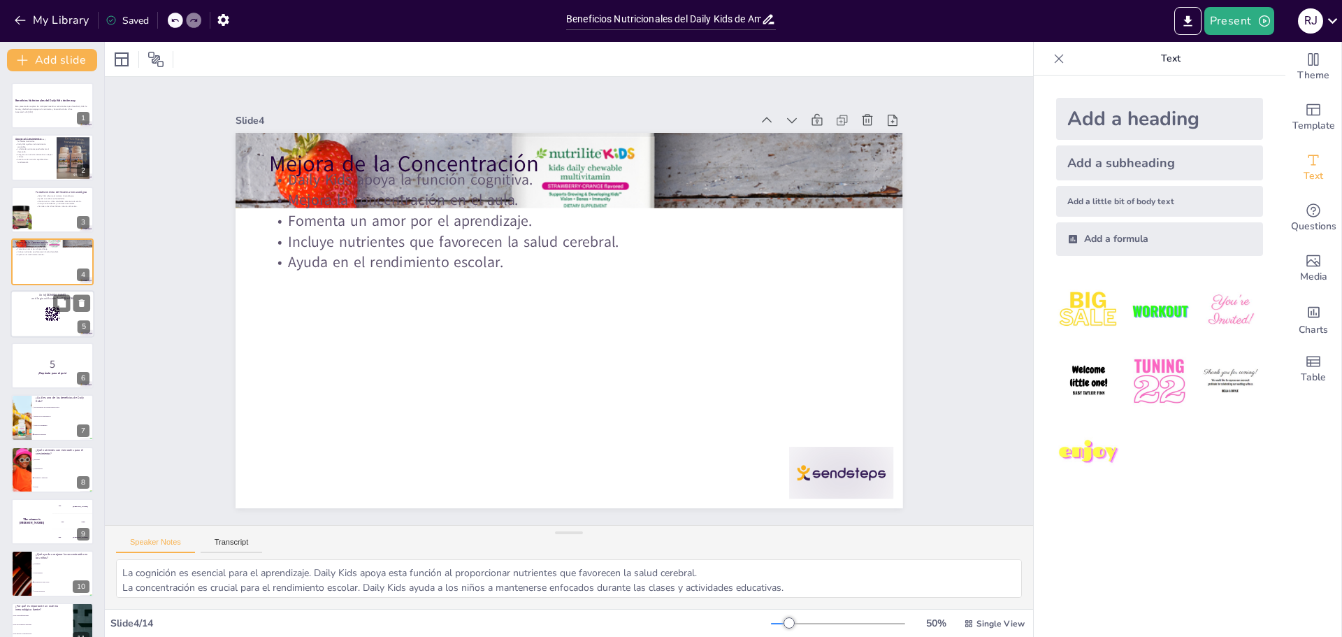
checkbox input "true"
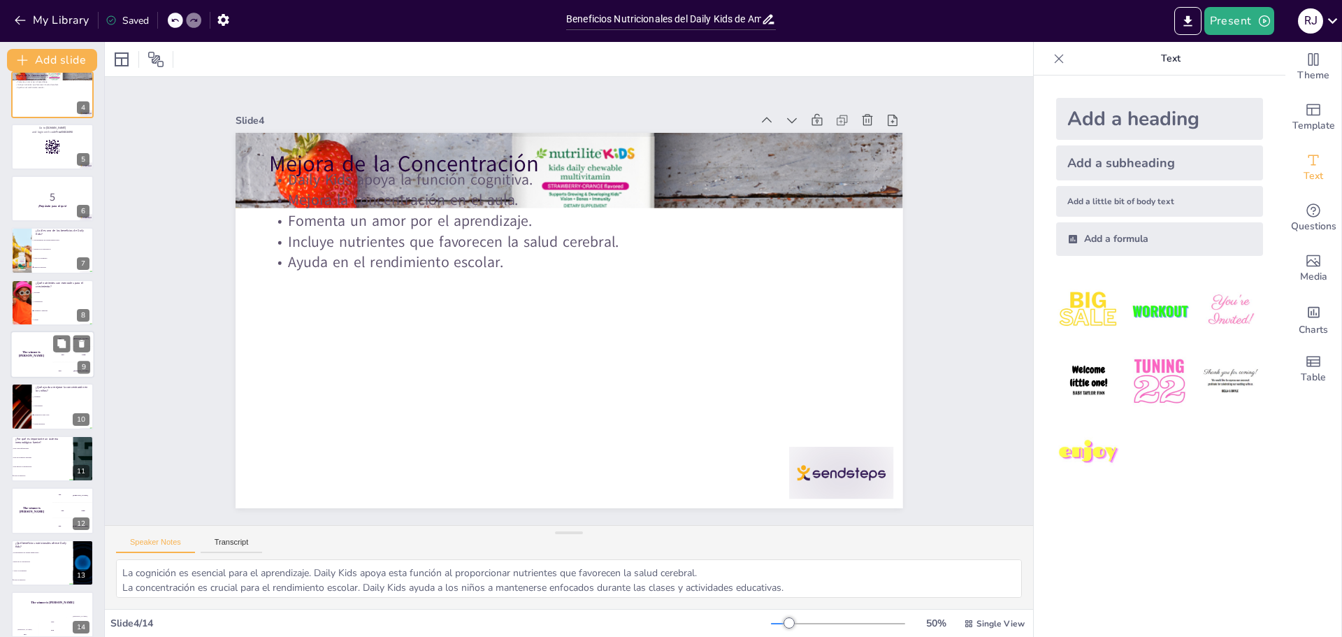
scroll to position [179, 0]
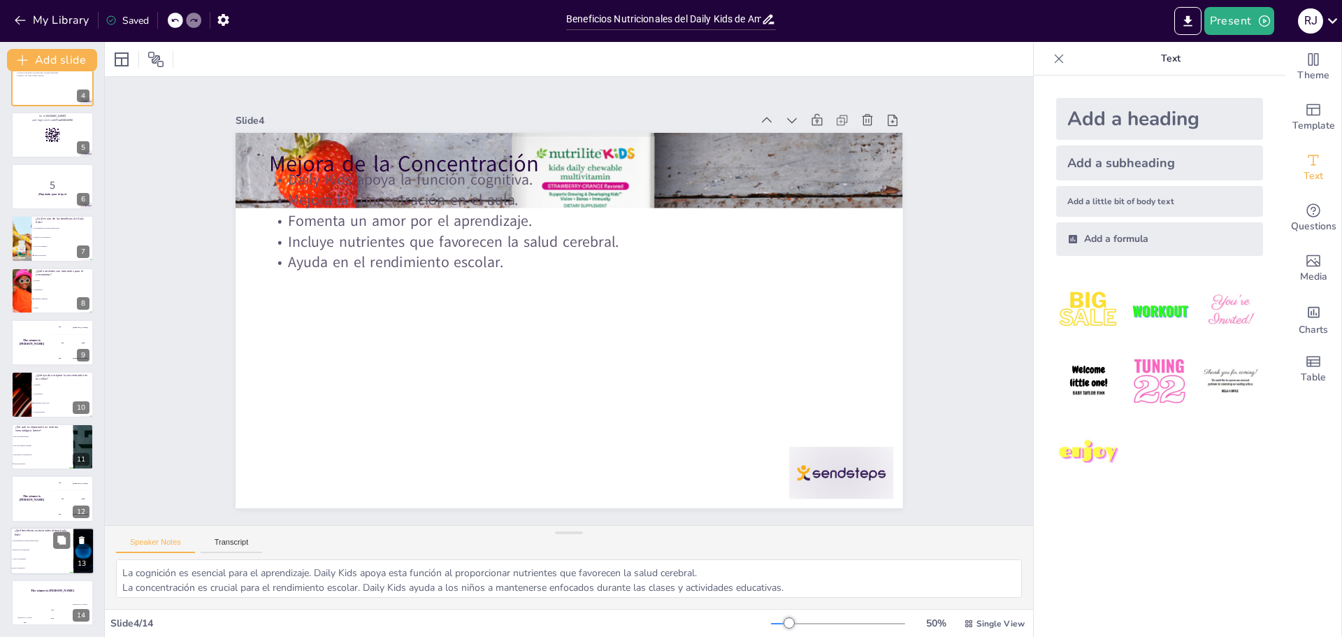
click at [30, 553] on li "Mejora de la concentración" at bounding box center [41, 549] width 63 height 9
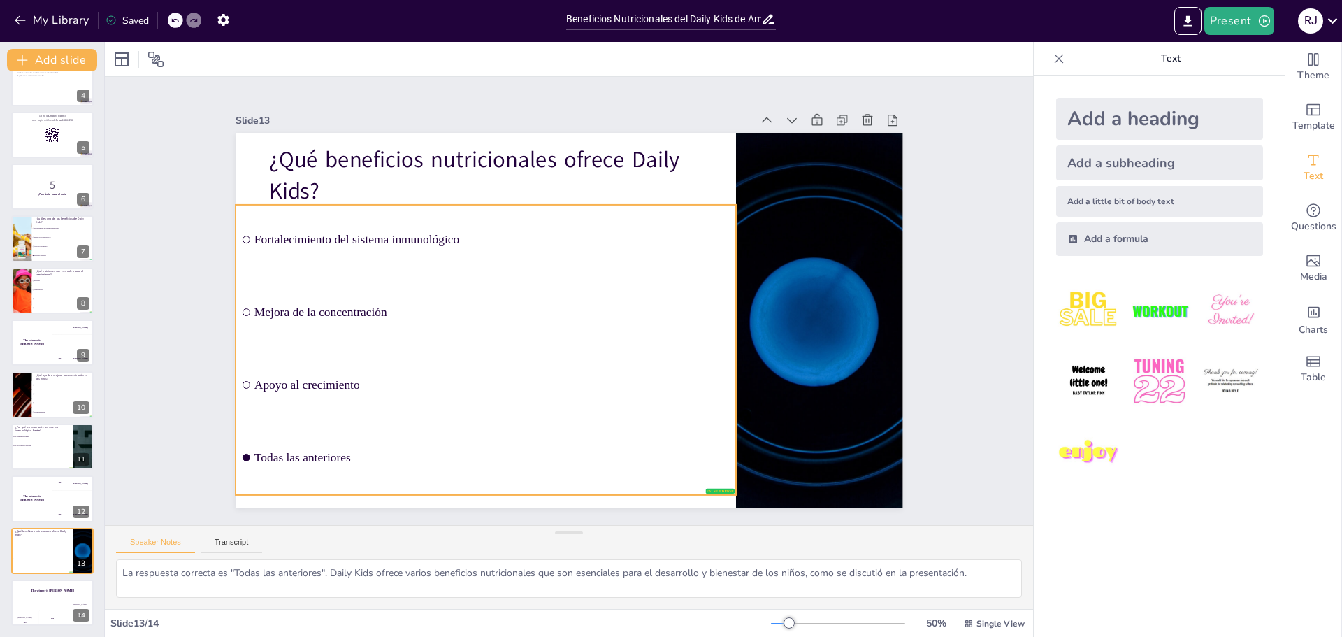
click at [243, 381] on input "checkbox" at bounding box center [247, 385] width 8 height 8
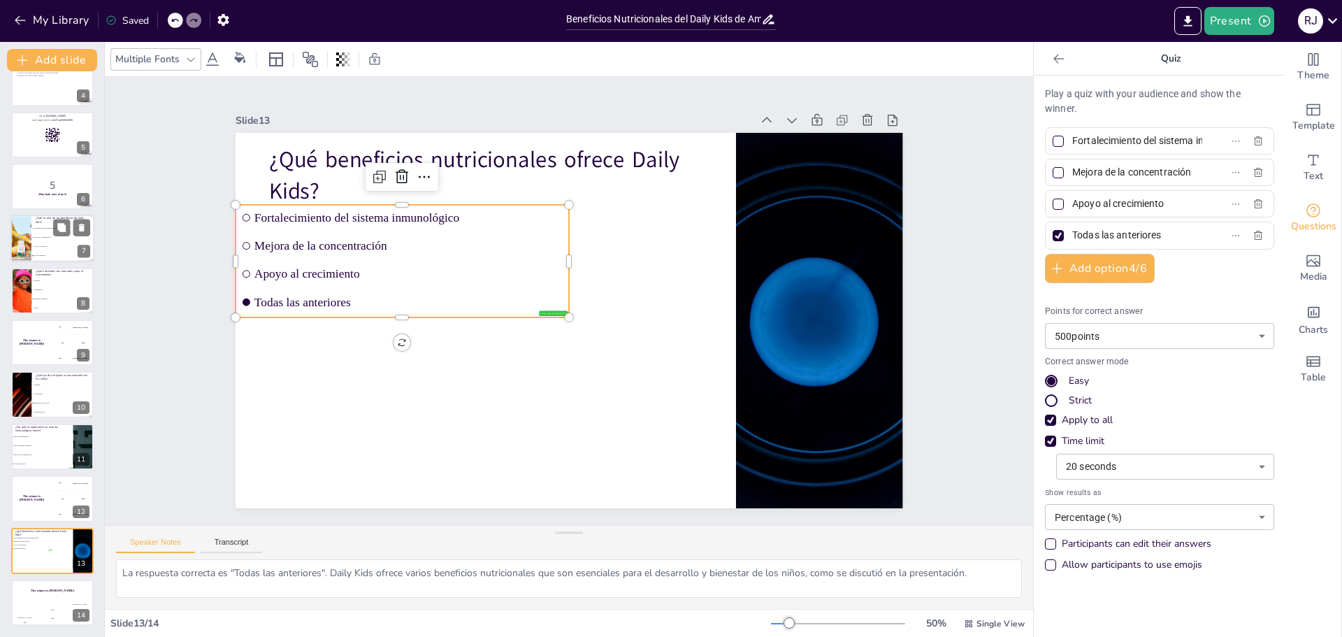
click at [38, 244] on li "Apoyo al crecimiento" at bounding box center [62, 247] width 63 height 9
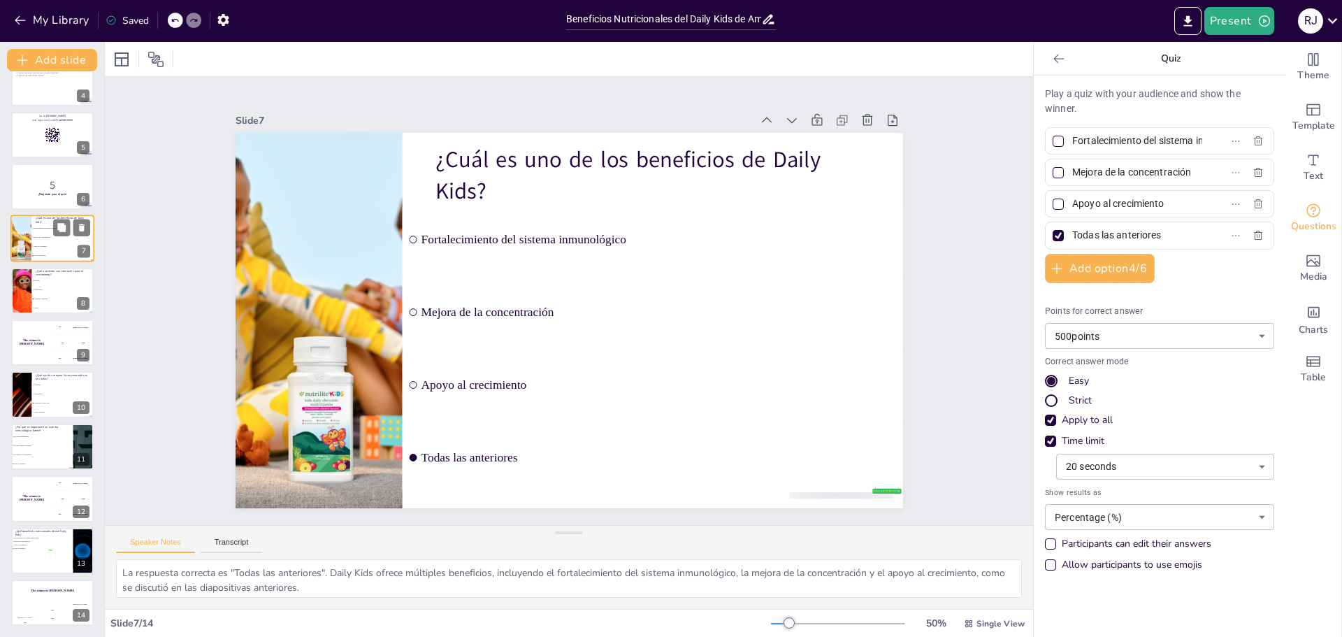
scroll to position [64, 0]
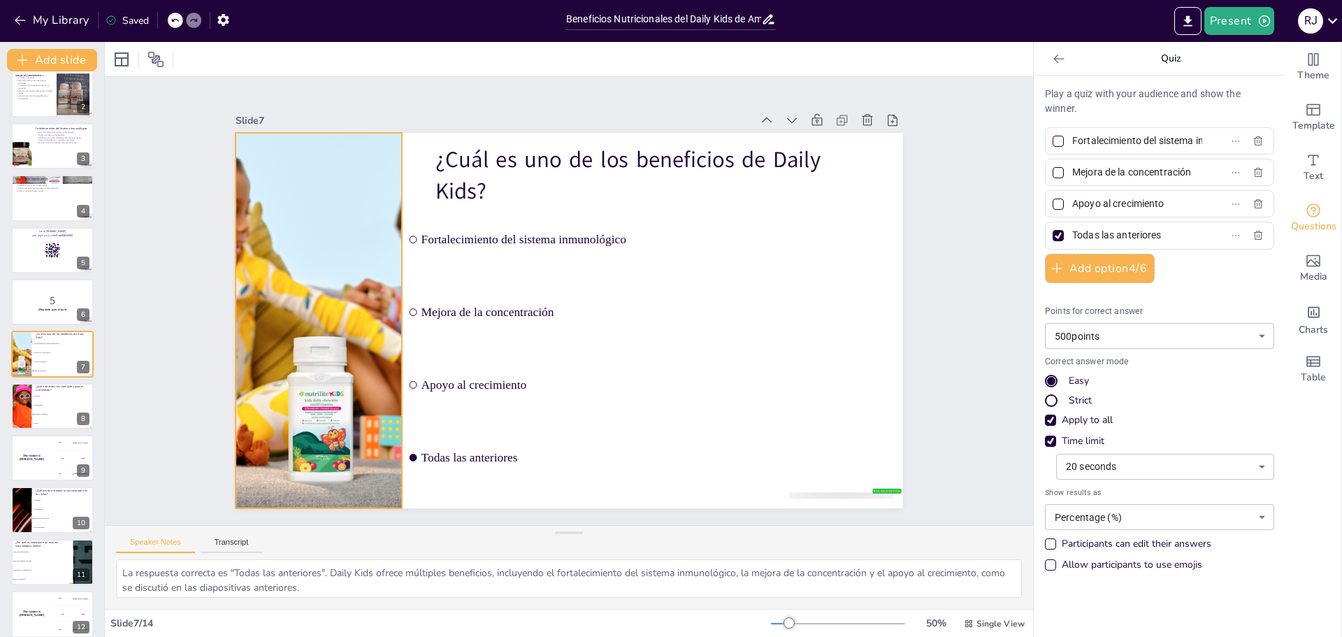
click at [345, 256] on div at bounding box center [318, 293] width 412 height 412
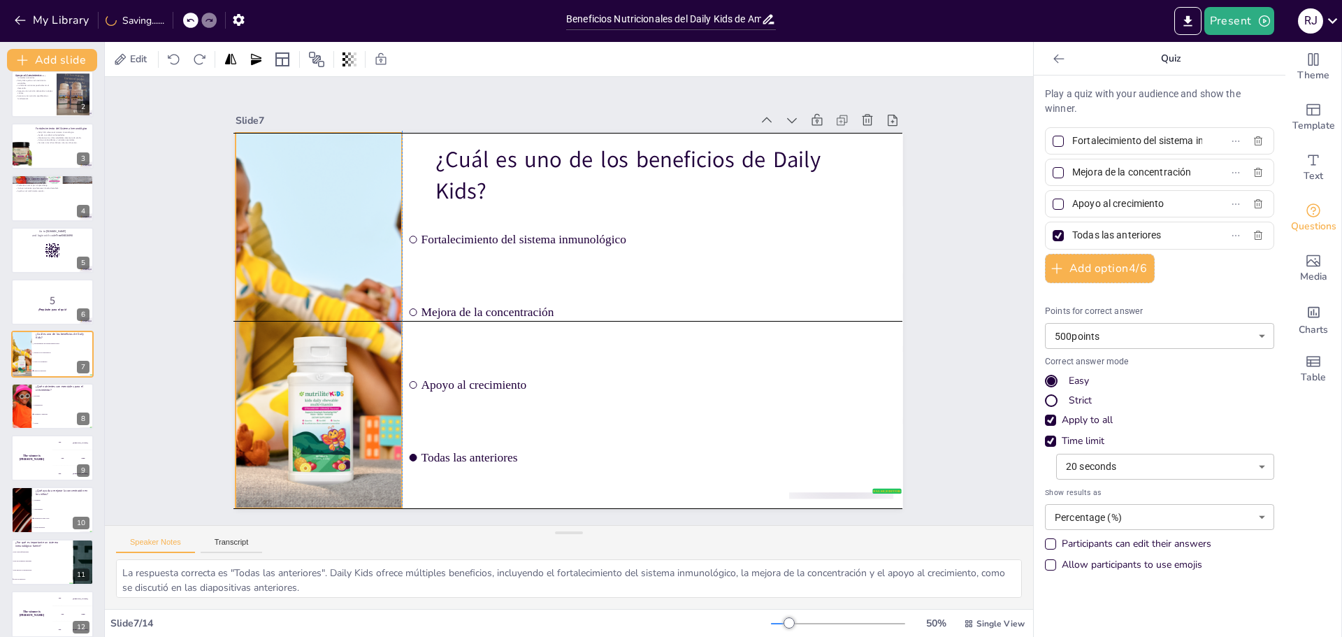
drag, startPoint x: 412, startPoint y: 323, endPoint x: 387, endPoint y: 313, distance: 26.6
click at [387, 313] on div at bounding box center [318, 294] width 412 height 412
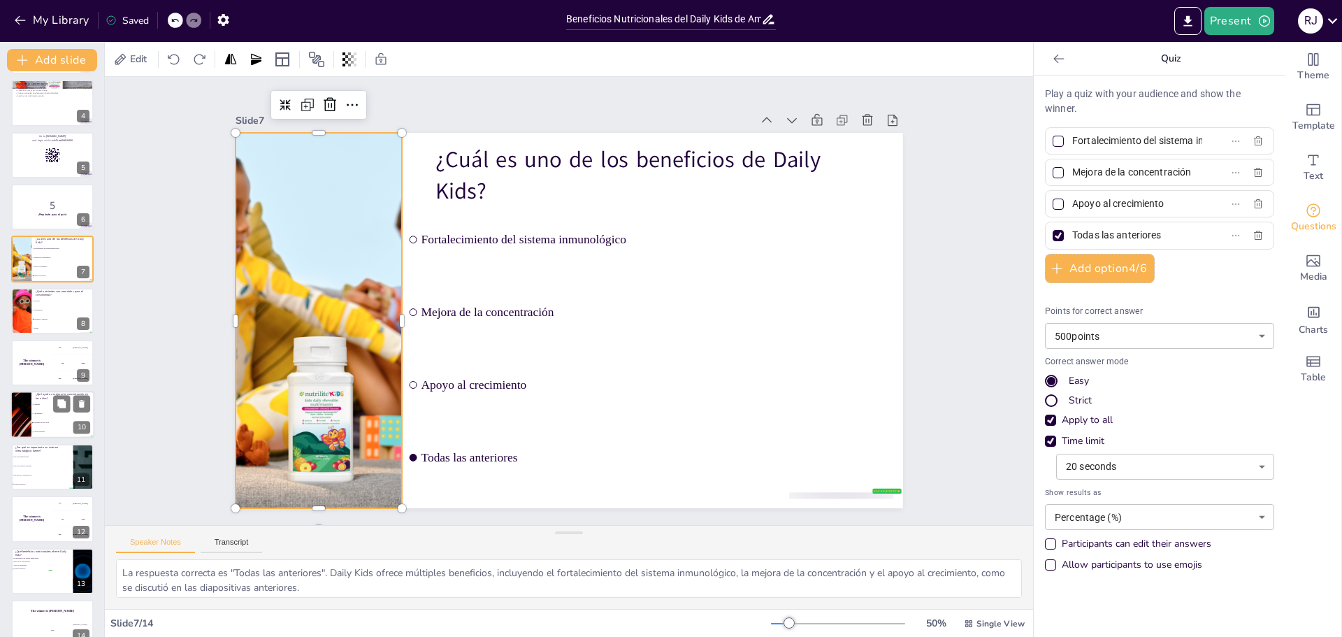
scroll to position [179, 0]
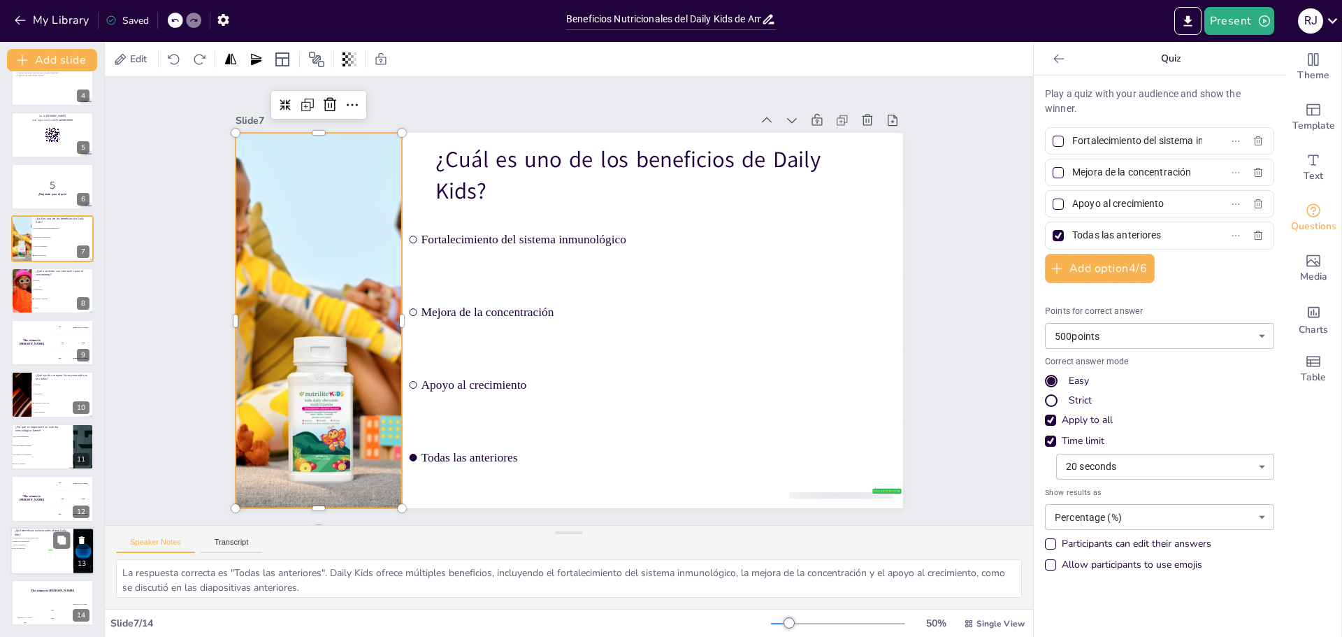
click at [41, 542] on span "Mejora de la concentración" at bounding box center [32, 541] width 39 height 2
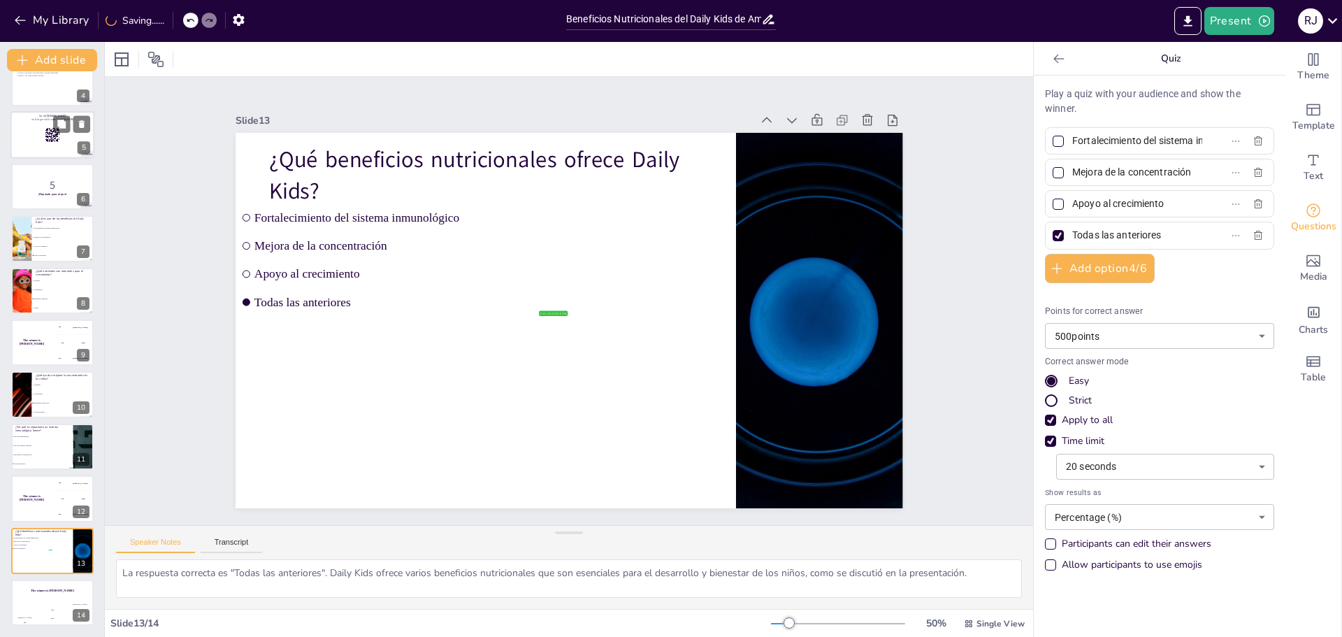
click at [55, 146] on div at bounding box center [52, 135] width 84 height 48
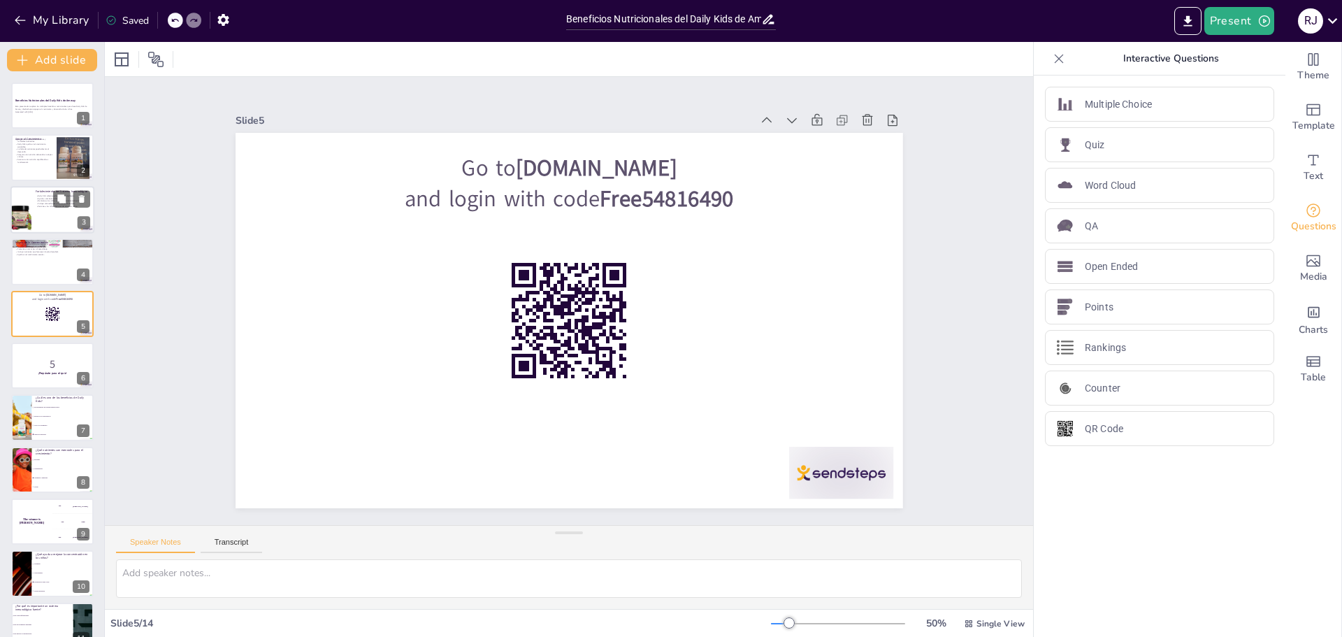
click at [39, 214] on div at bounding box center [52, 210] width 84 height 48
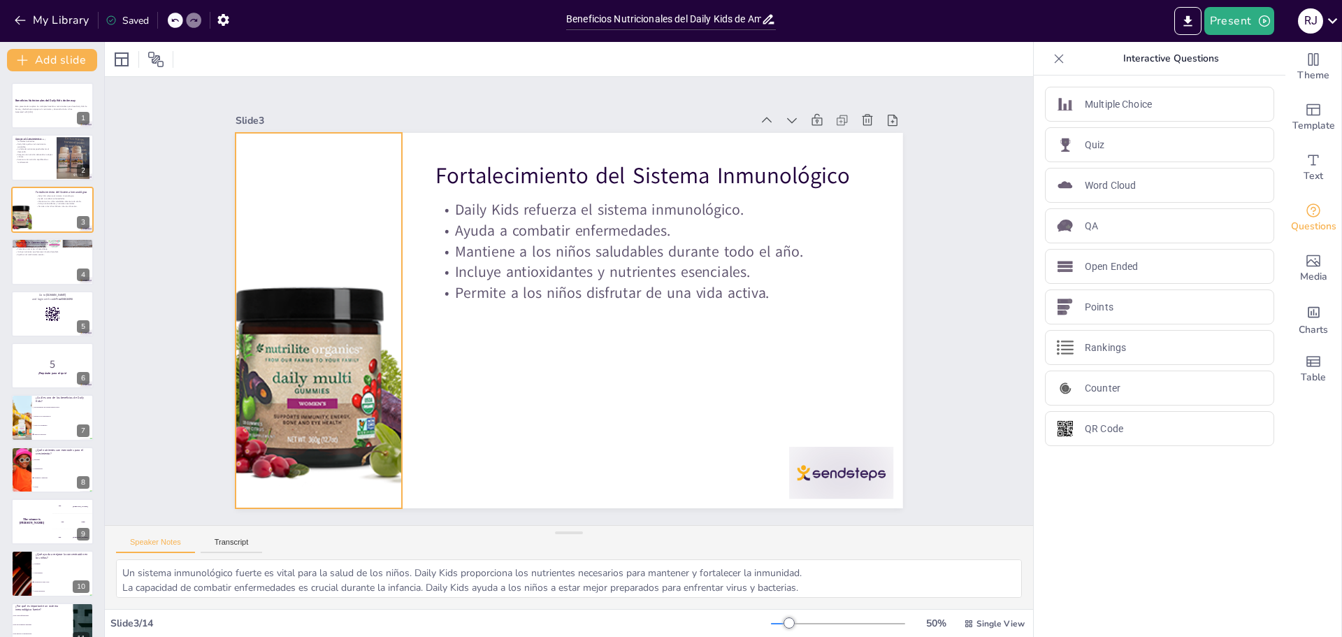
click at [261, 368] on div at bounding box center [318, 320] width 375 height 375
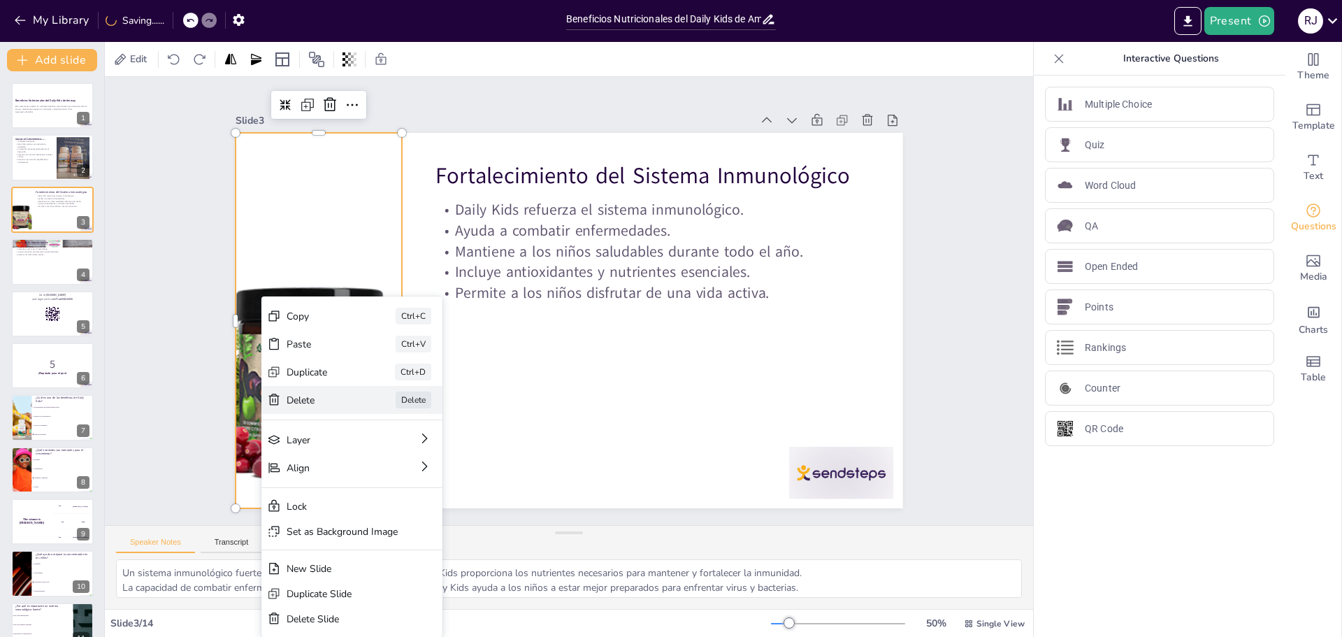
click at [392, 471] on div "Delete" at bounding box center [427, 477] width 70 height 13
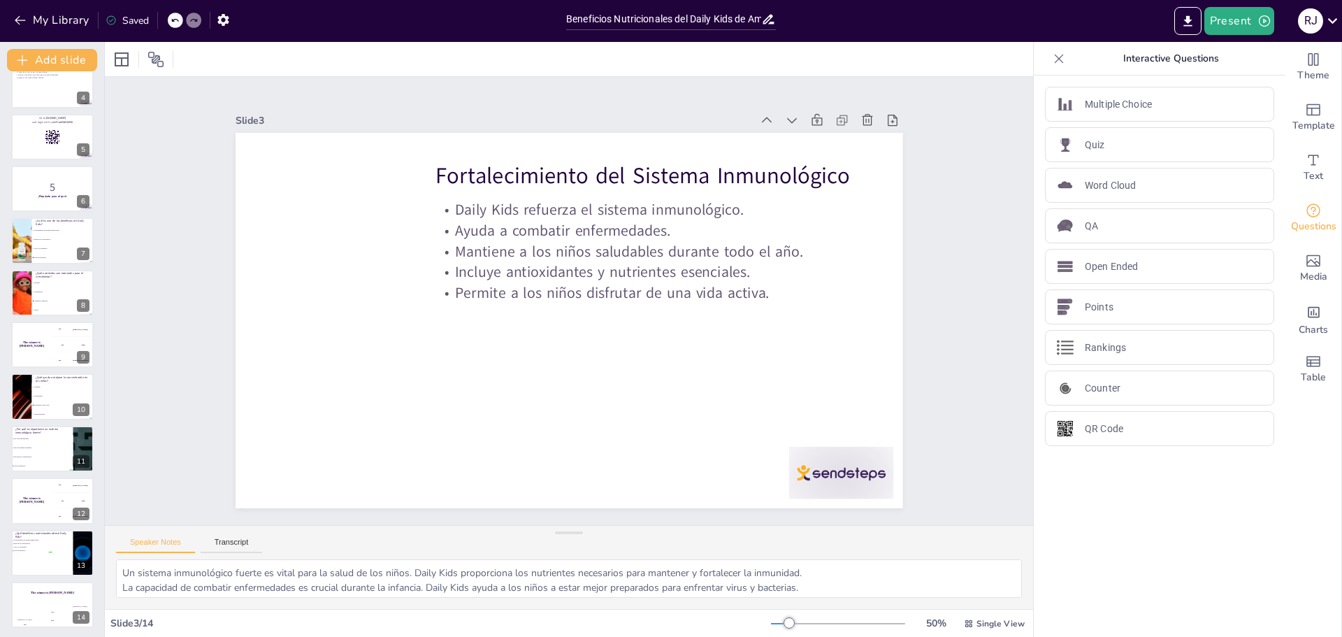
scroll to position [179, 0]
click at [48, 452] on li "Para mejorar la concentración" at bounding box center [41, 454] width 63 height 9
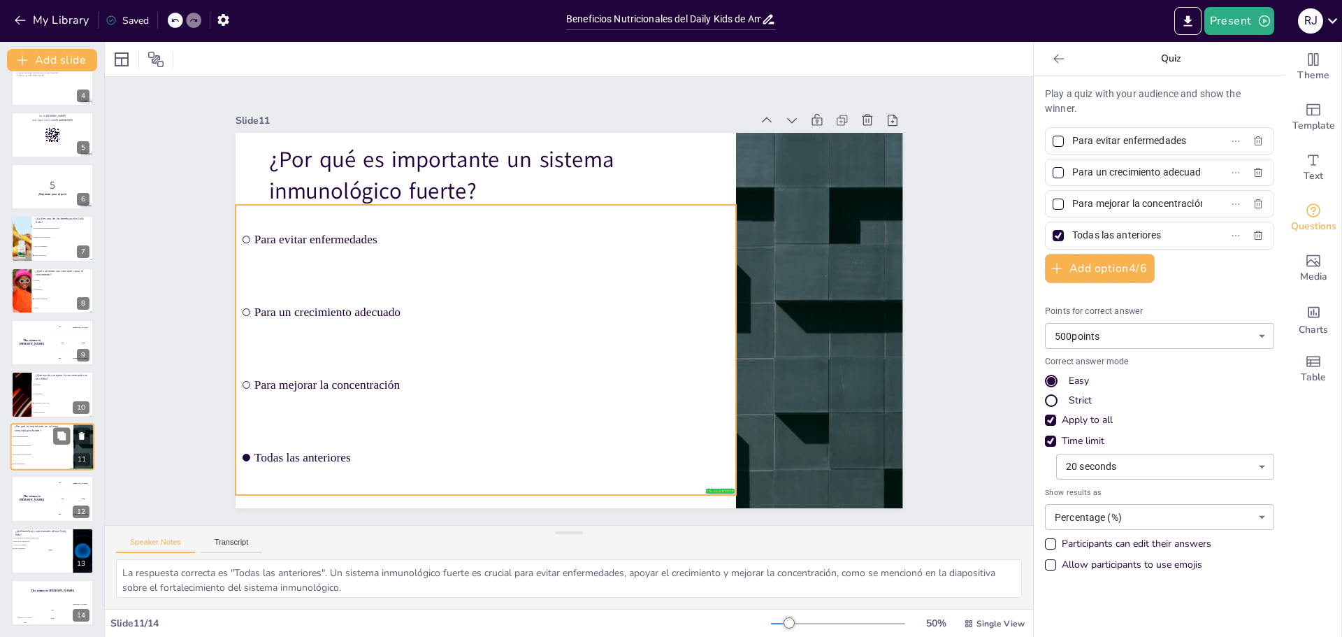
click at [42, 455] on span "Para mejorar la concentración" at bounding box center [43, 455] width 60 height 2
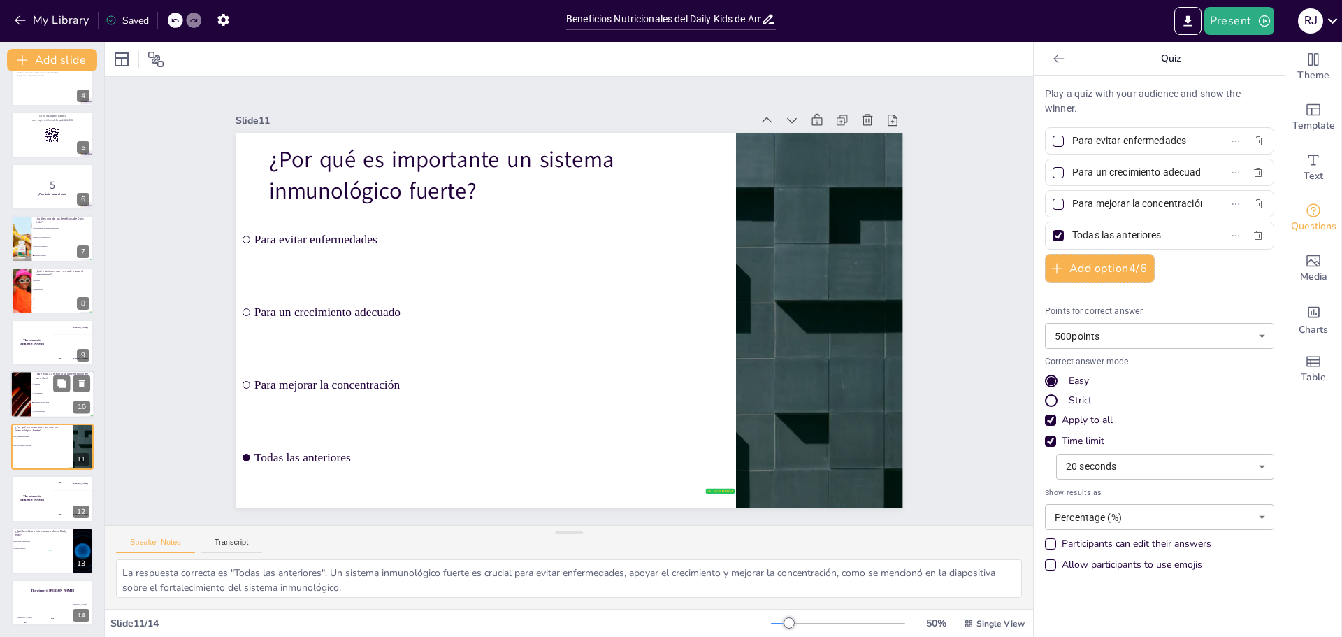
click at [29, 403] on div at bounding box center [21, 395] width 84 height 48
